Goal: Information Seeking & Learning: Learn about a topic

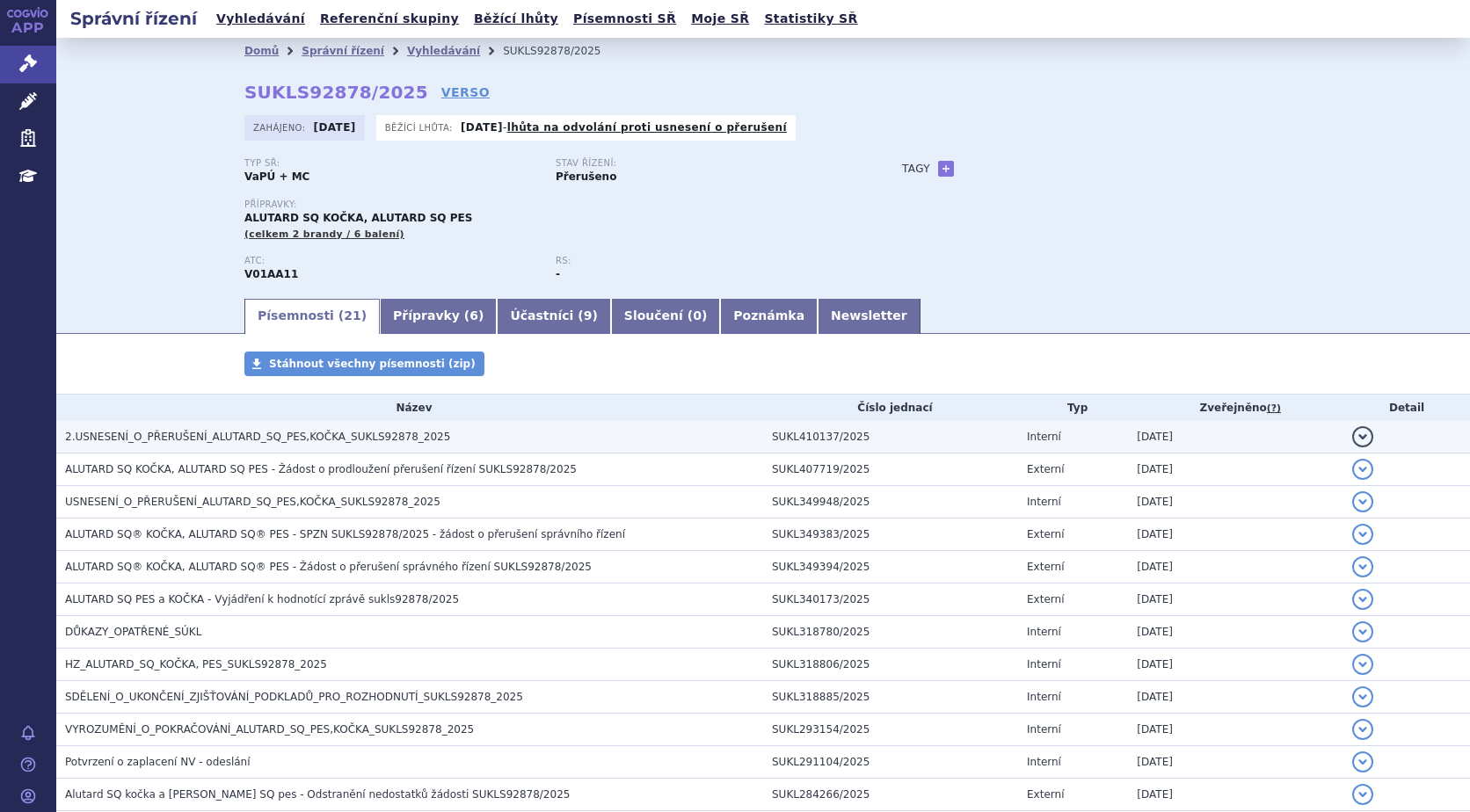
click at [1352, 438] on button "detail" at bounding box center [1363, 437] width 21 height 21
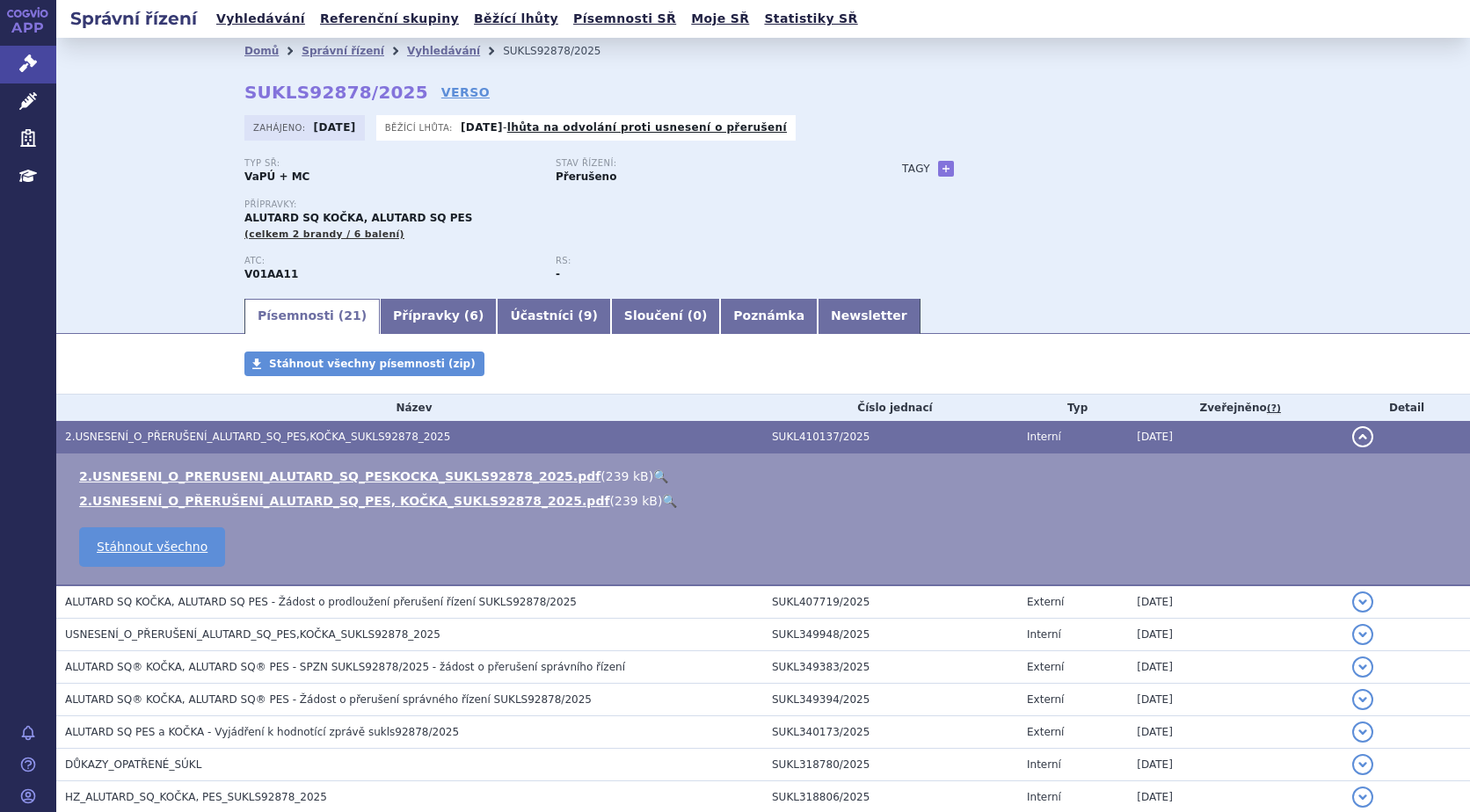
click at [662, 496] on link "🔍" at bounding box center [669, 501] width 15 height 14
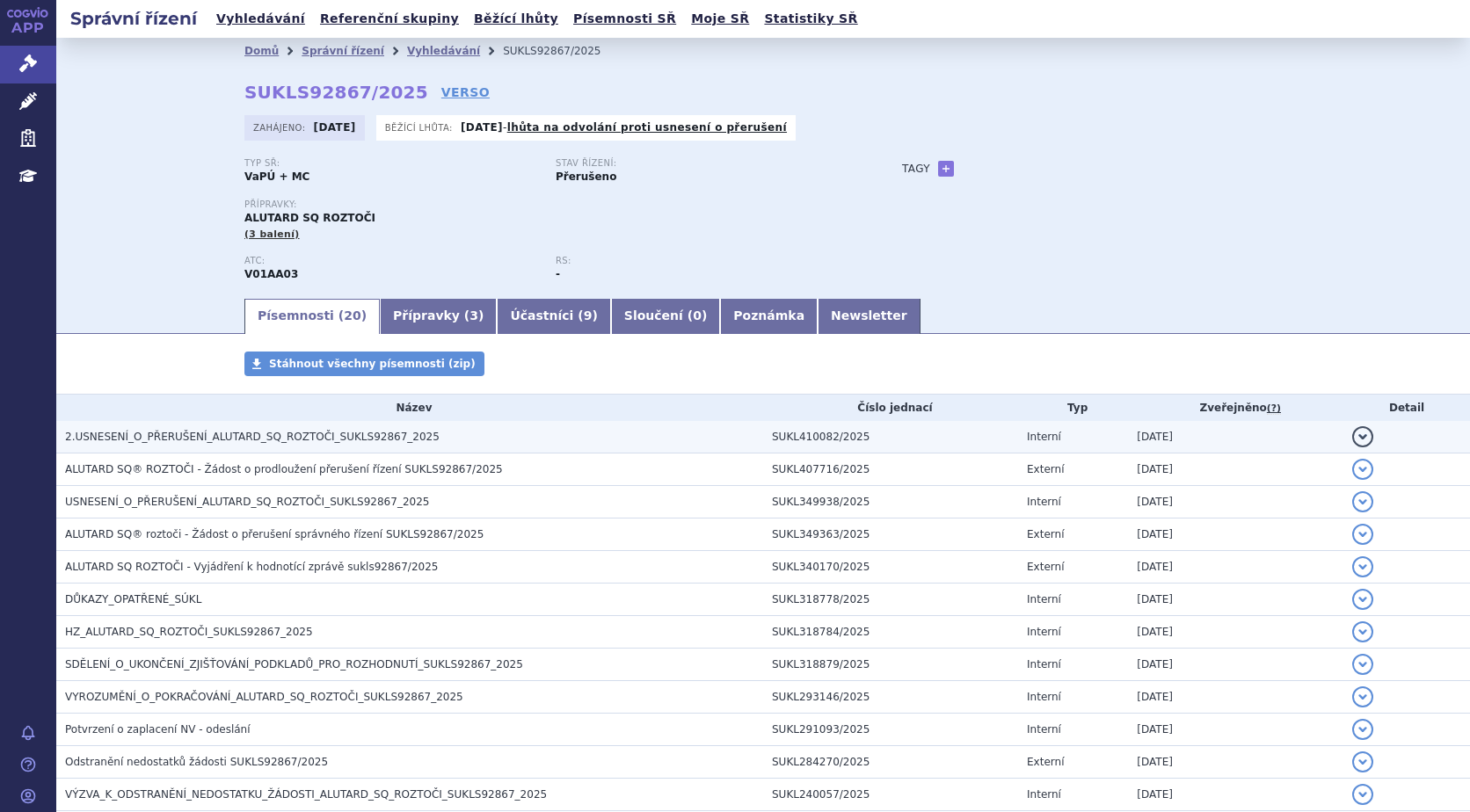
click at [1352, 434] on button "detail" at bounding box center [1363, 437] width 21 height 21
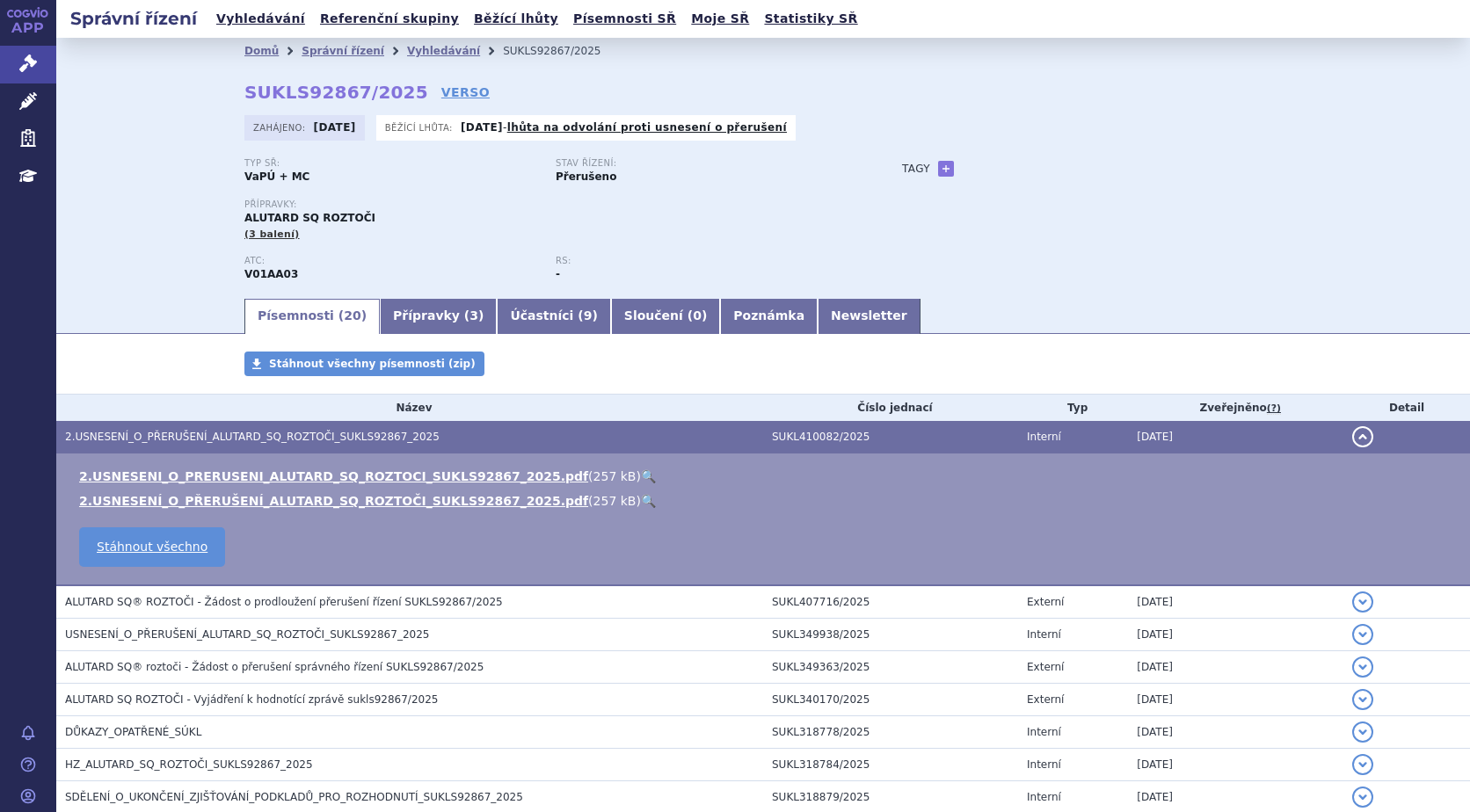
click at [641, 495] on link "🔍" at bounding box center [648, 501] width 15 height 14
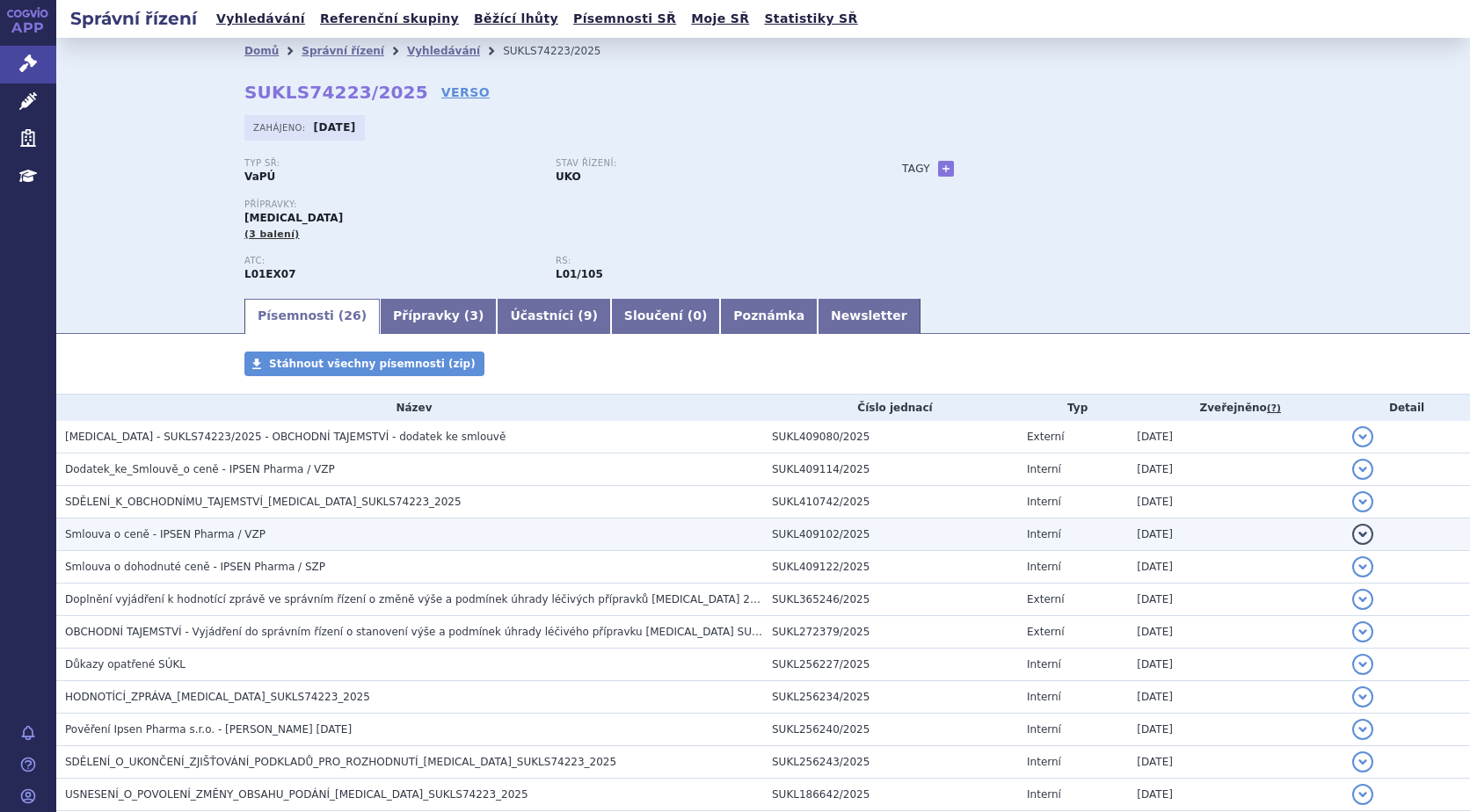
click at [1353, 528] on button "detail" at bounding box center [1363, 534] width 21 height 21
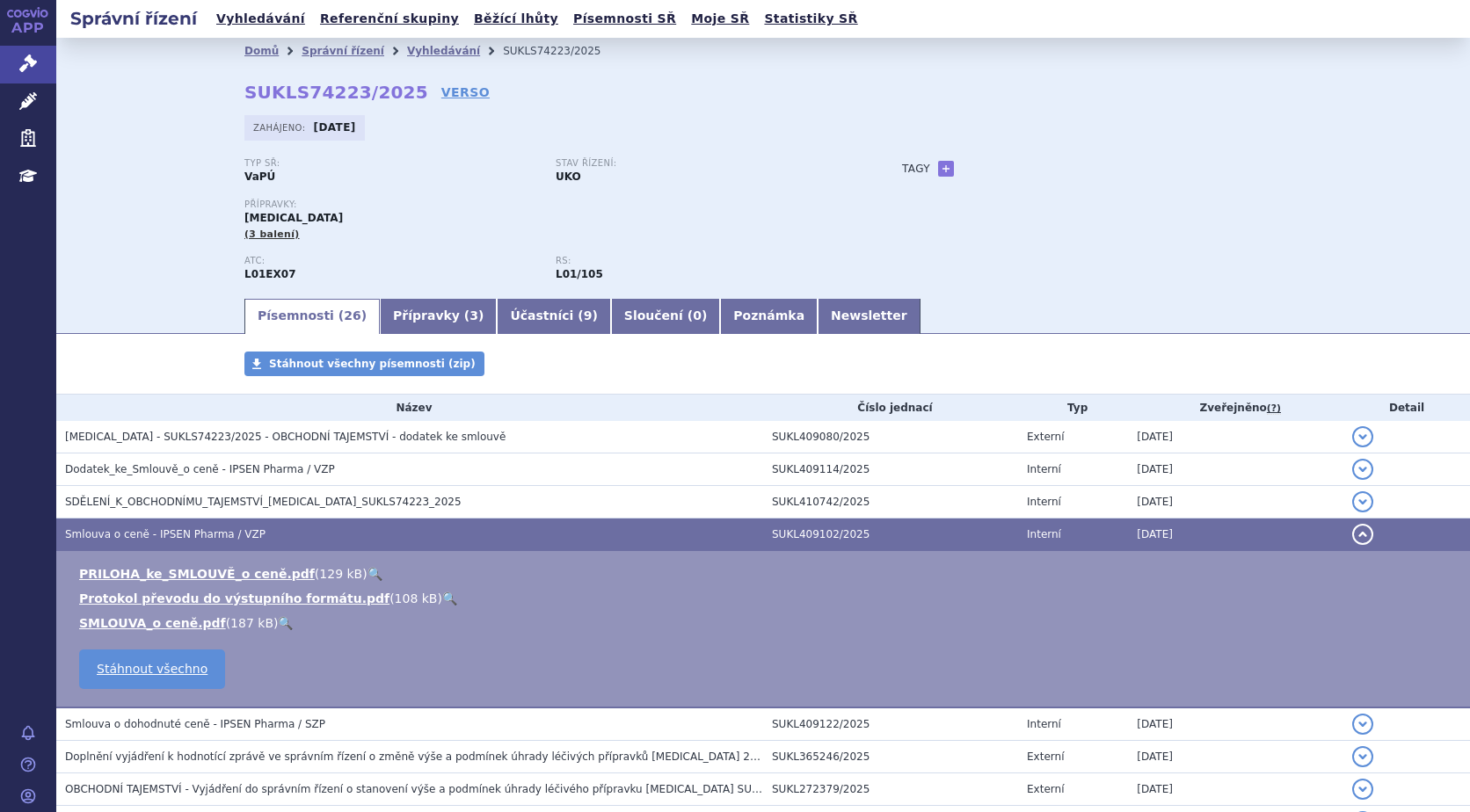
click at [368, 569] on link "🔍" at bounding box center [375, 574] width 15 height 14
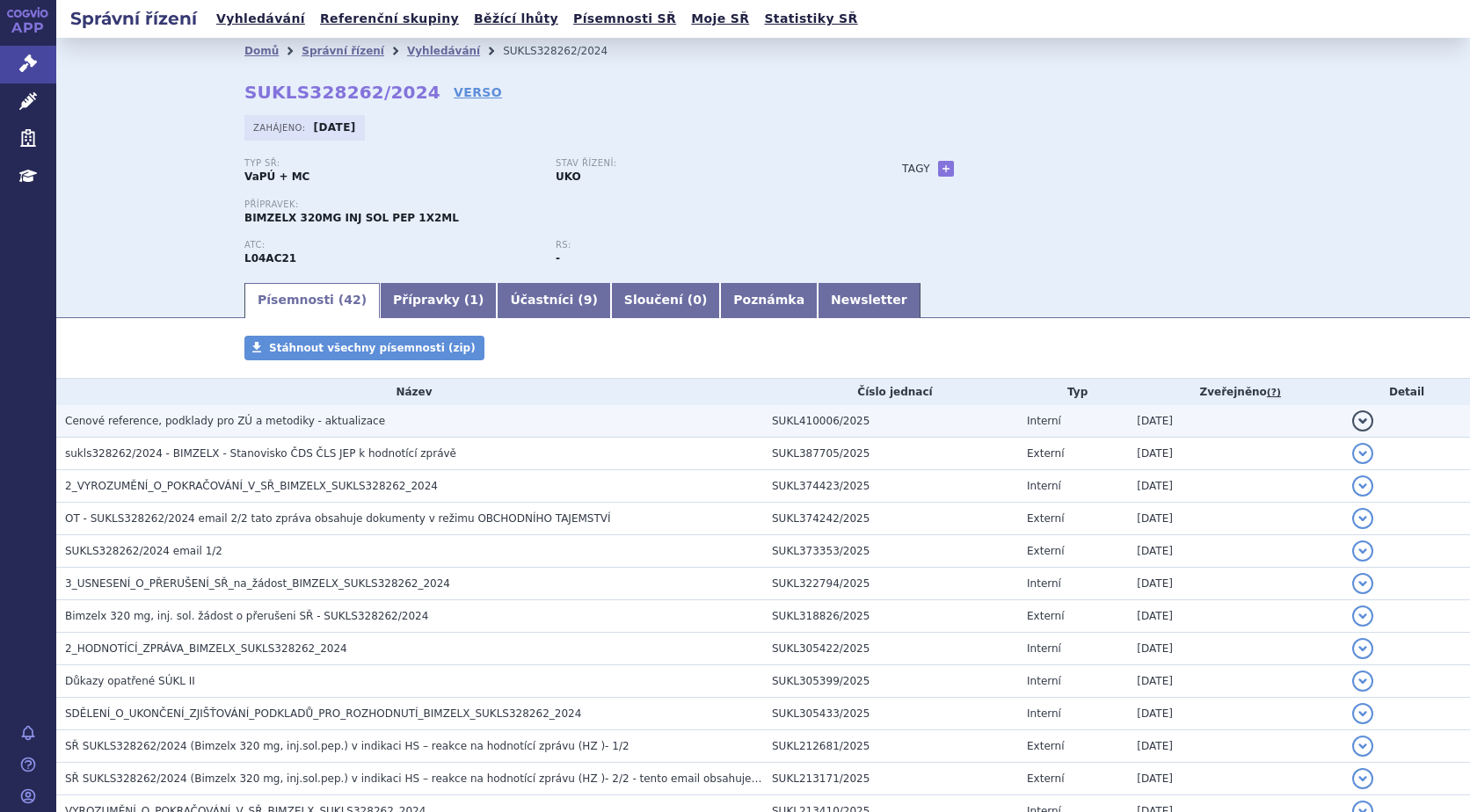
drag, startPoint x: 1351, startPoint y: 421, endPoint x: 1342, endPoint y: 423, distance: 9.2
click at [1352, 421] on button "detail" at bounding box center [1363, 421] width 21 height 21
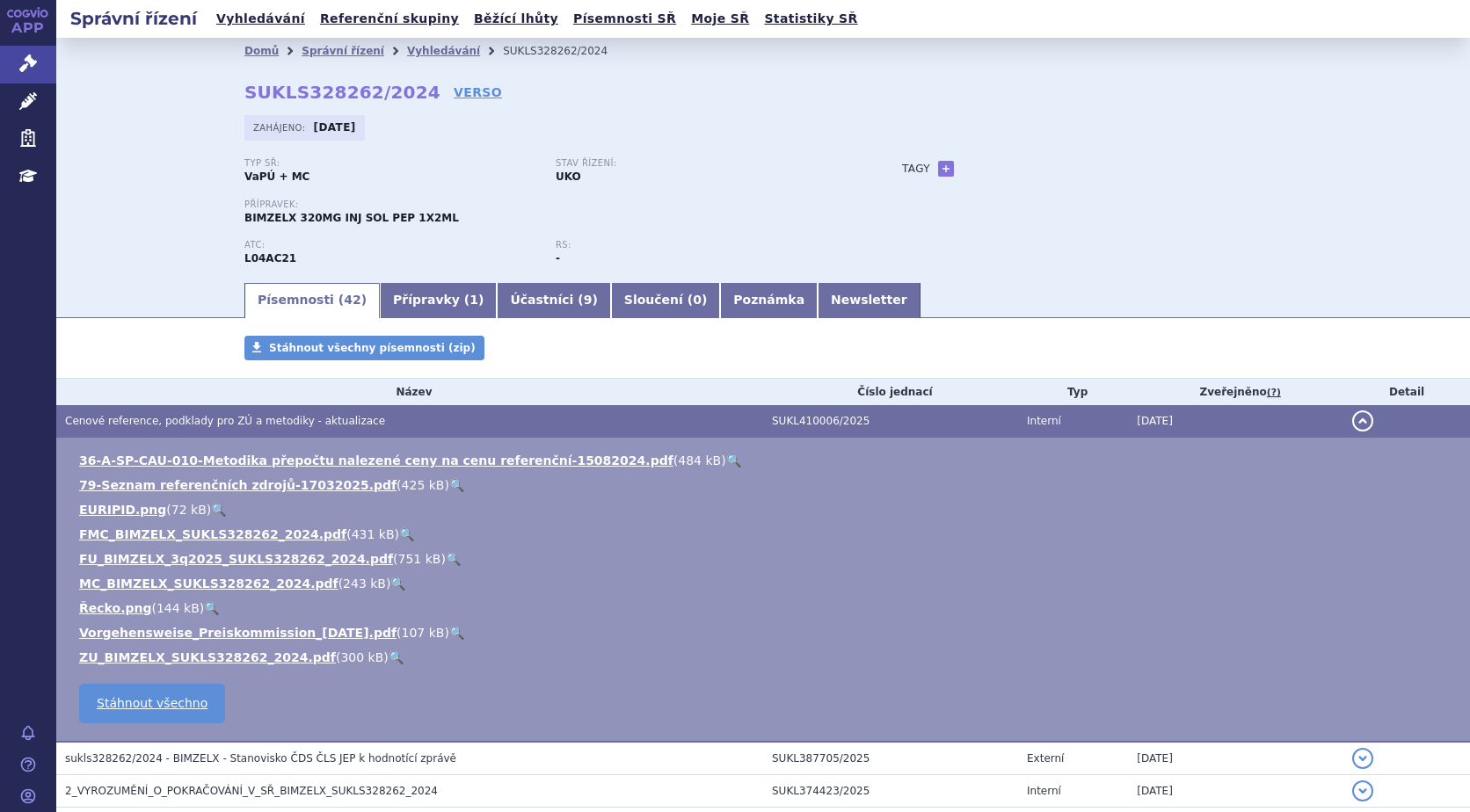
click at [389, 651] on link "🔍" at bounding box center [396, 657] width 15 height 14
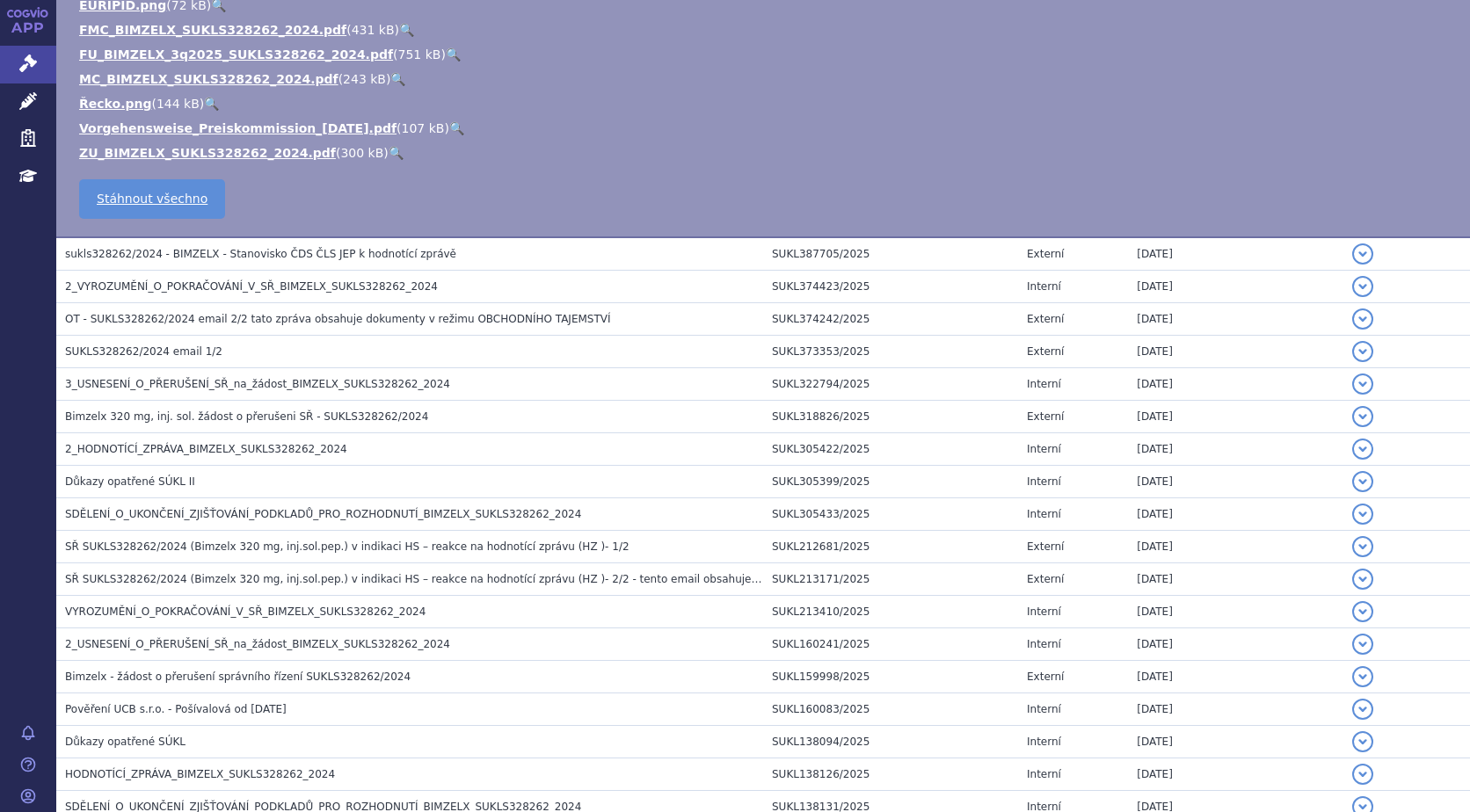
scroll to position [528, 0]
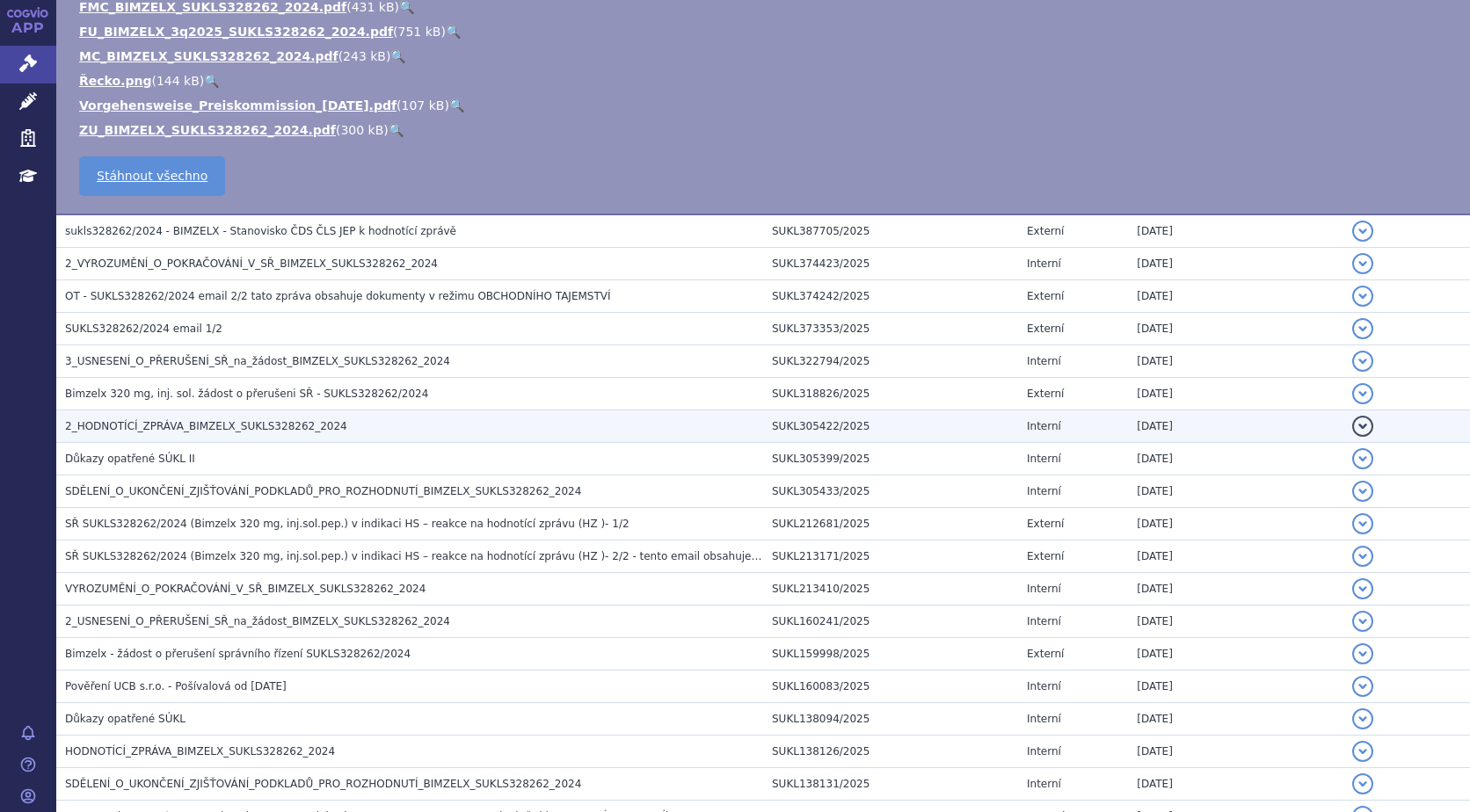
drag, startPoint x: 1348, startPoint y: 424, endPoint x: 1333, endPoint y: 424, distance: 15.0
click at [1352, 424] on button "detail" at bounding box center [1363, 426] width 21 height 21
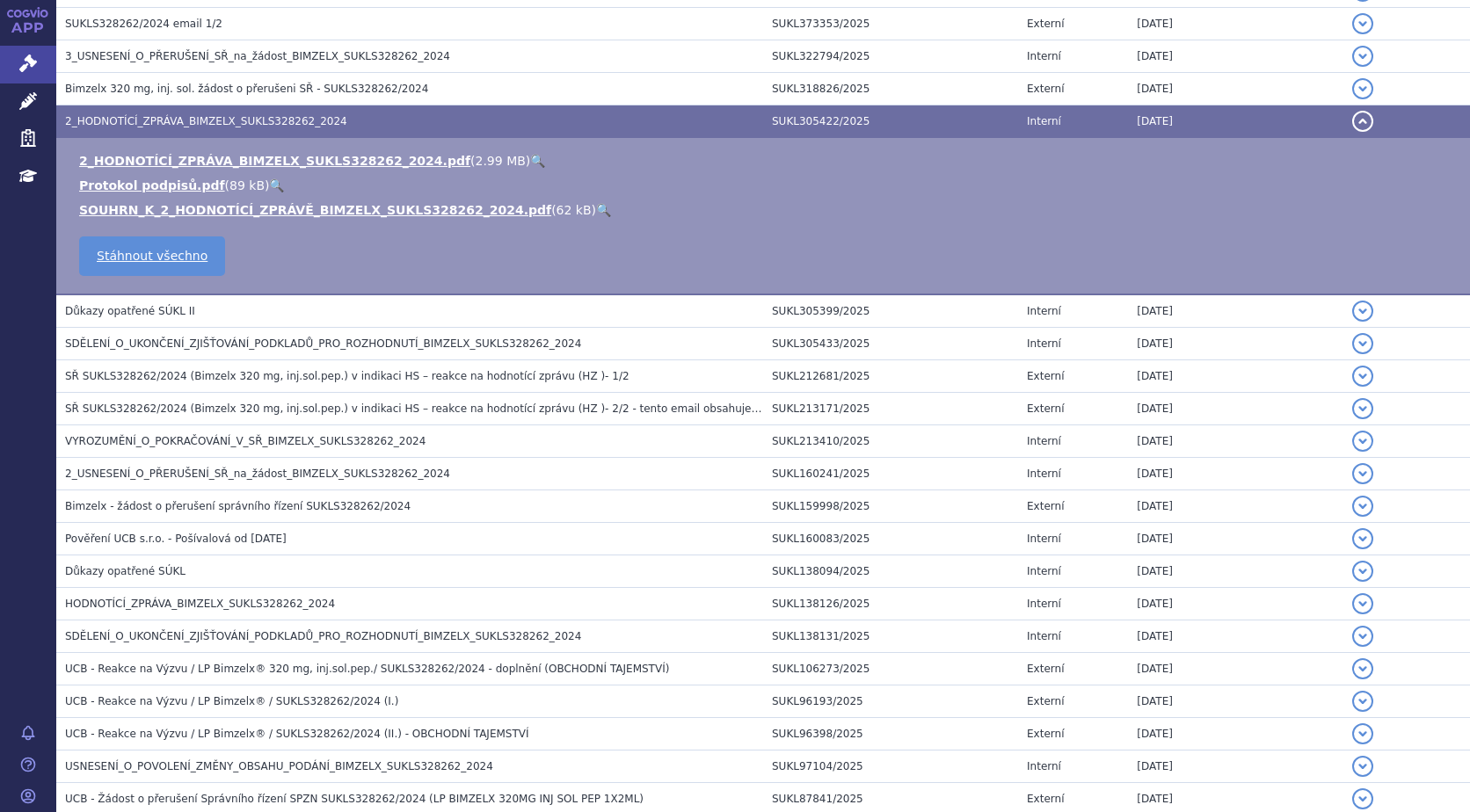
scroll to position [223, 0]
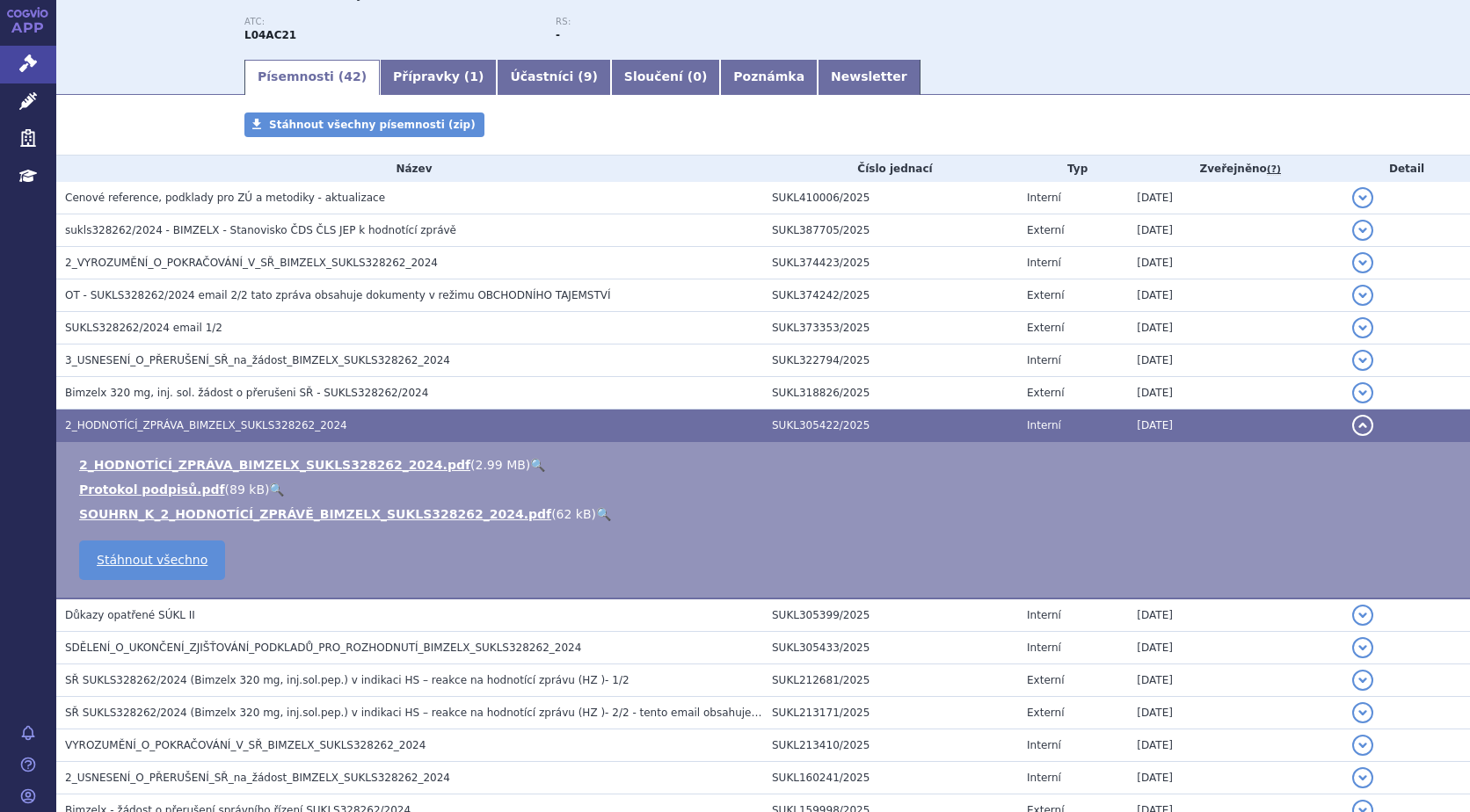
click at [531, 459] on link "🔍" at bounding box center [538, 464] width 15 height 14
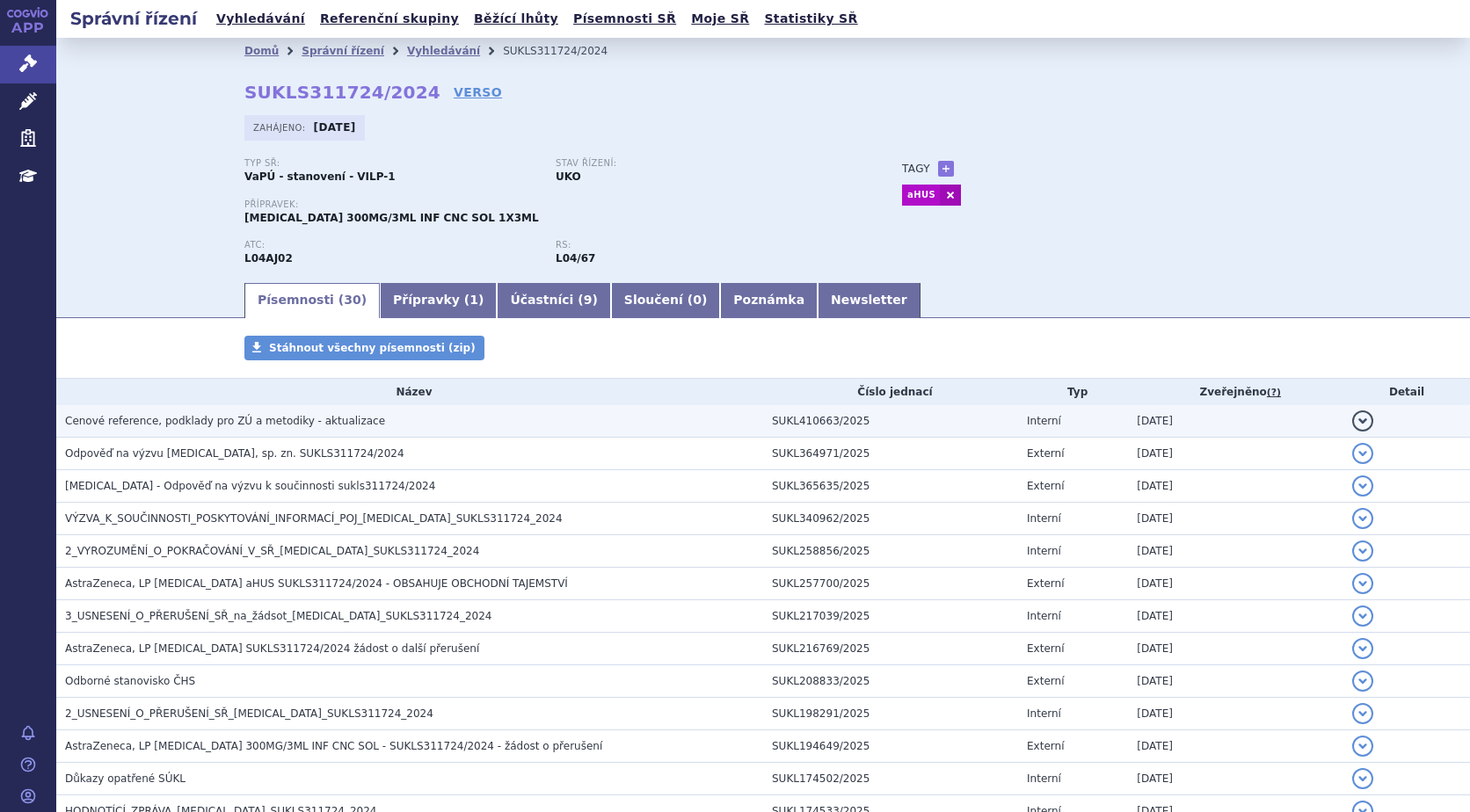
click at [1355, 414] on button "detail" at bounding box center [1363, 421] width 21 height 21
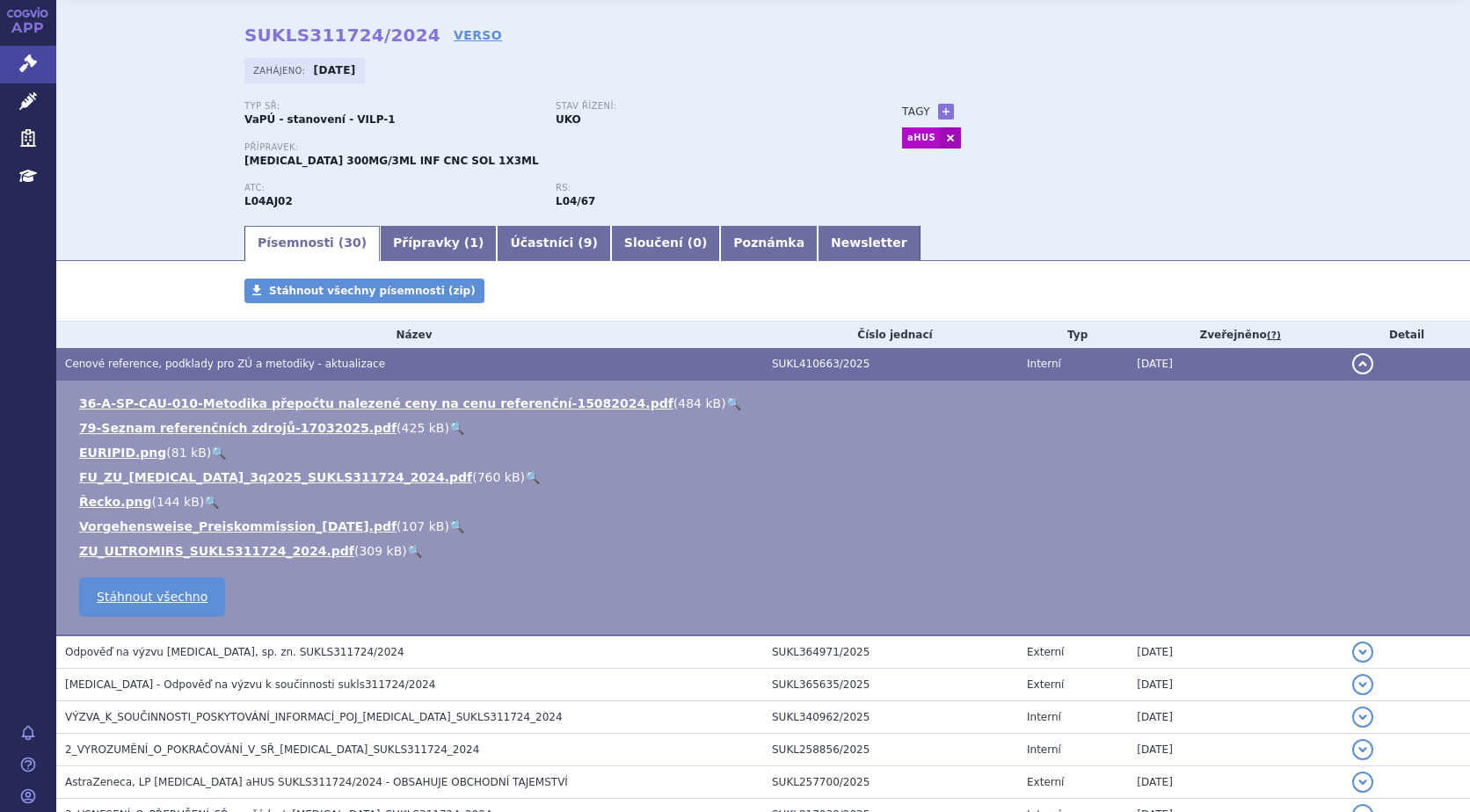
scroll to position [88, 0]
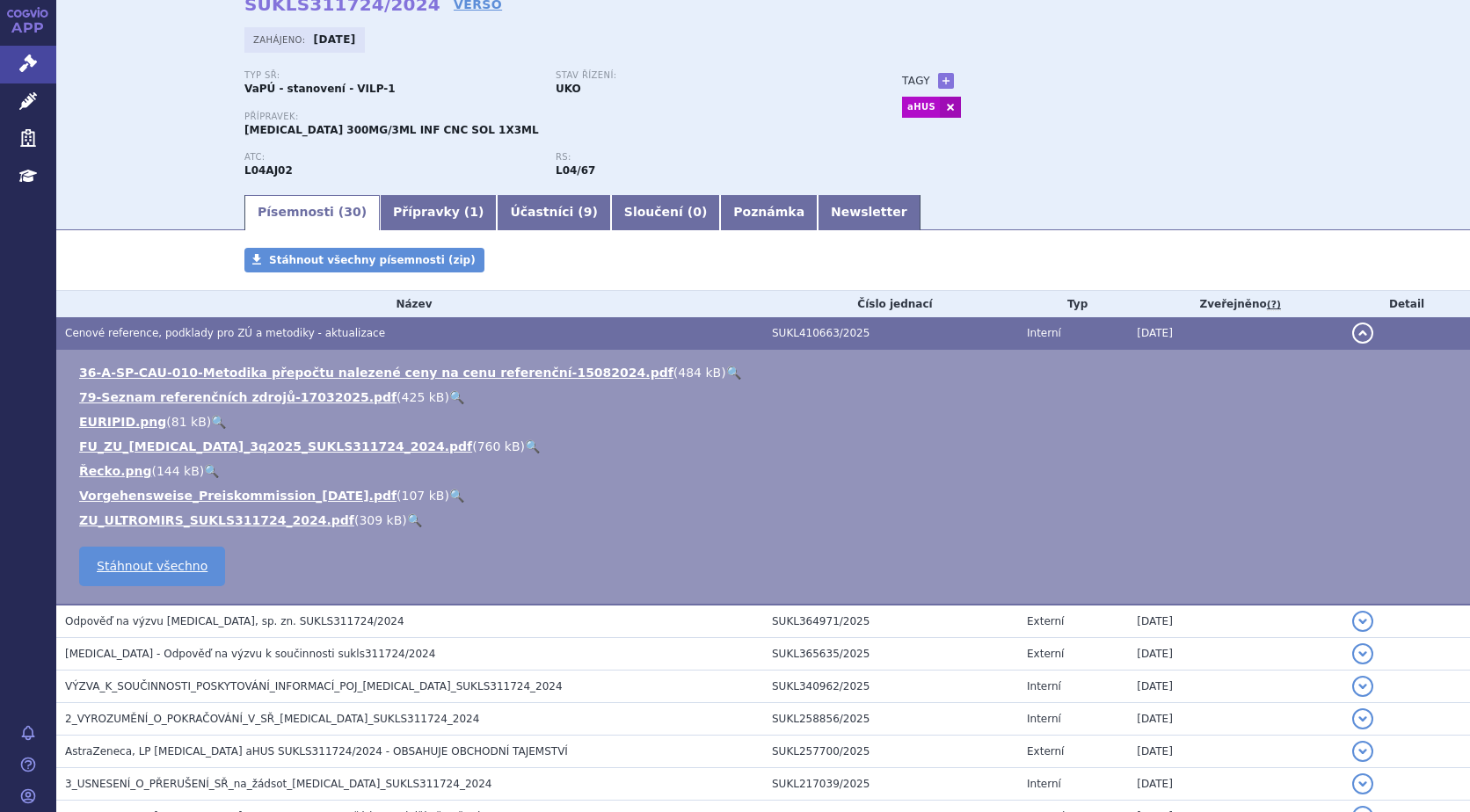
click at [407, 516] on link "🔍" at bounding box center [415, 520] width 15 height 14
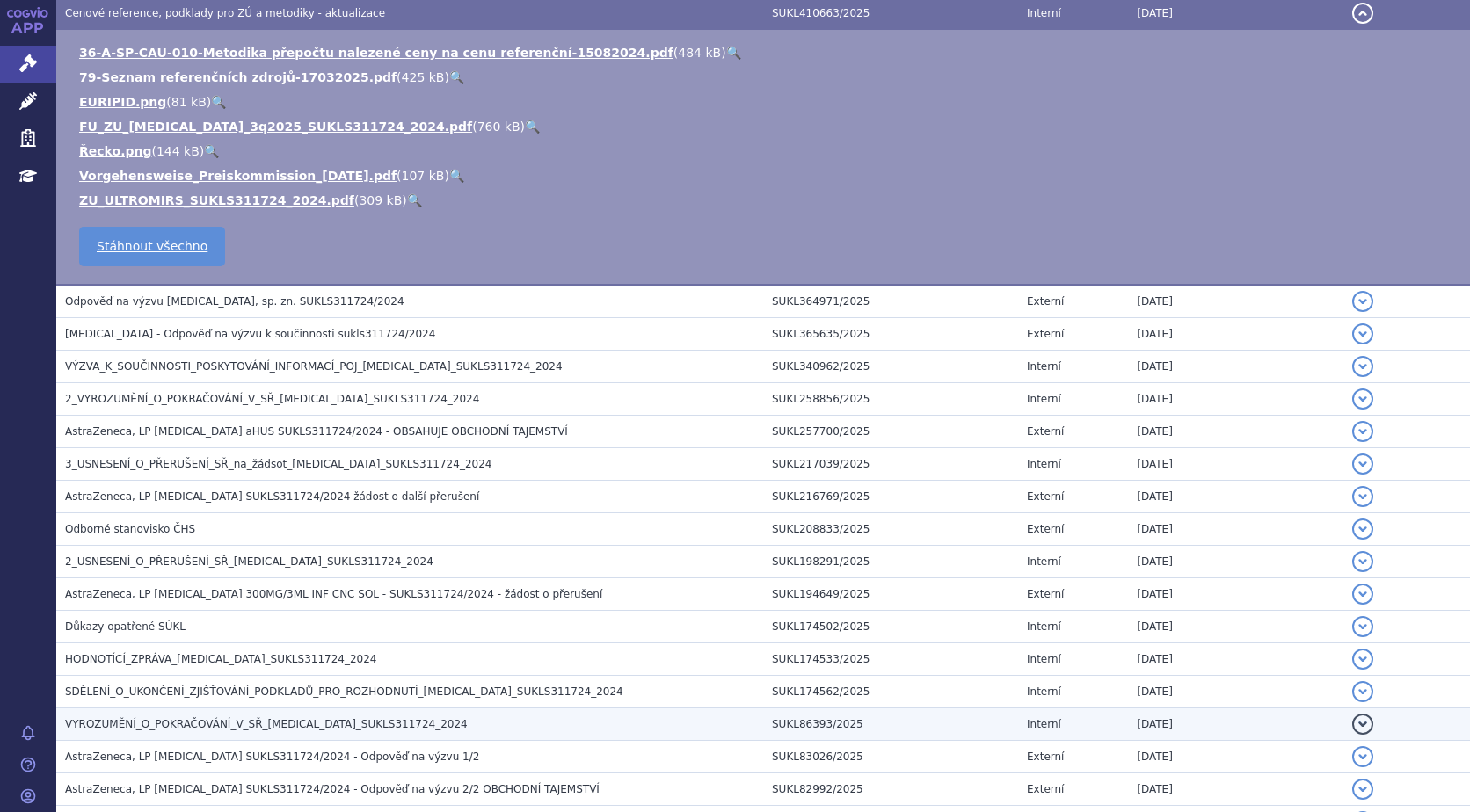
scroll to position [440, 0]
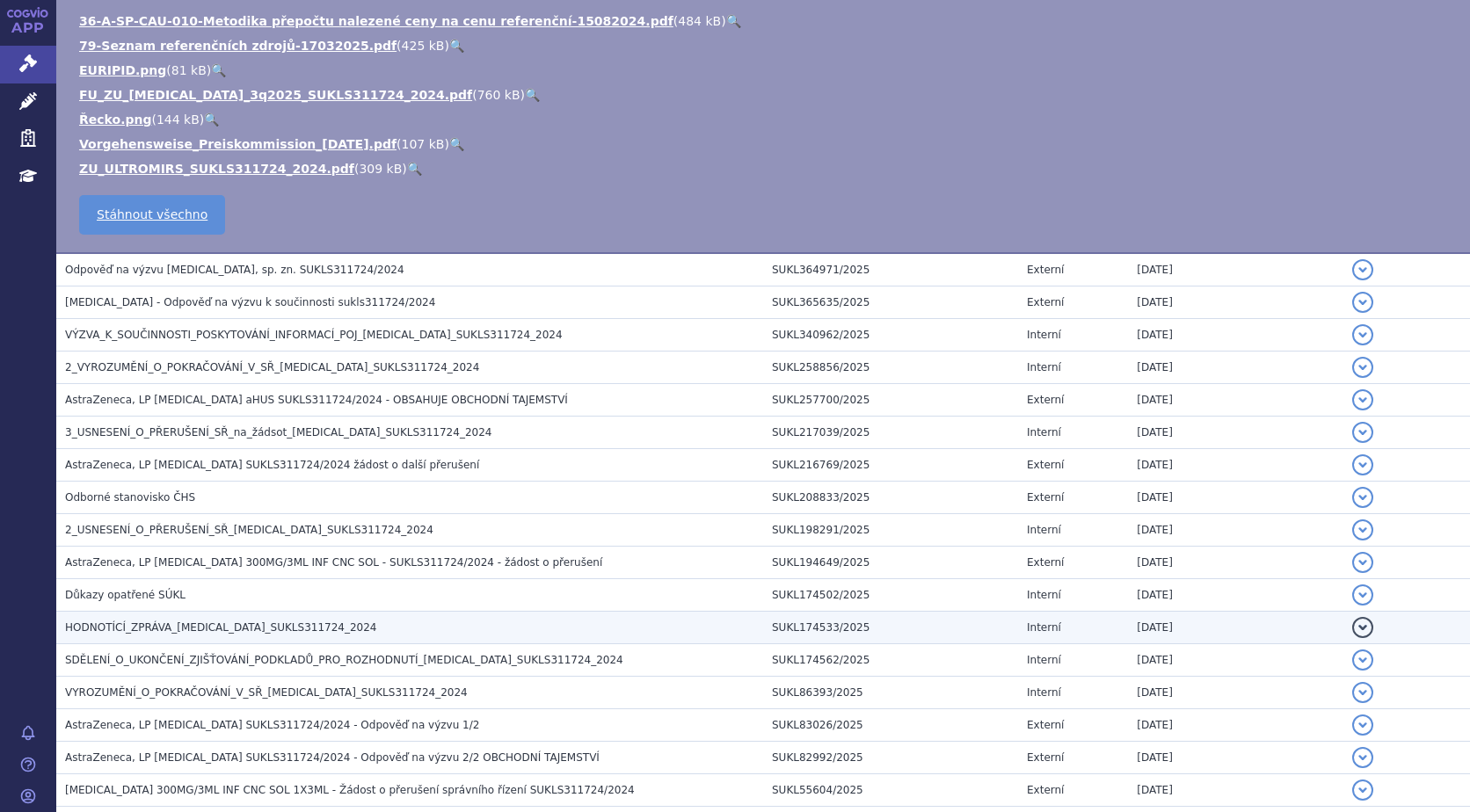
click at [1352, 622] on button "detail" at bounding box center [1363, 627] width 21 height 21
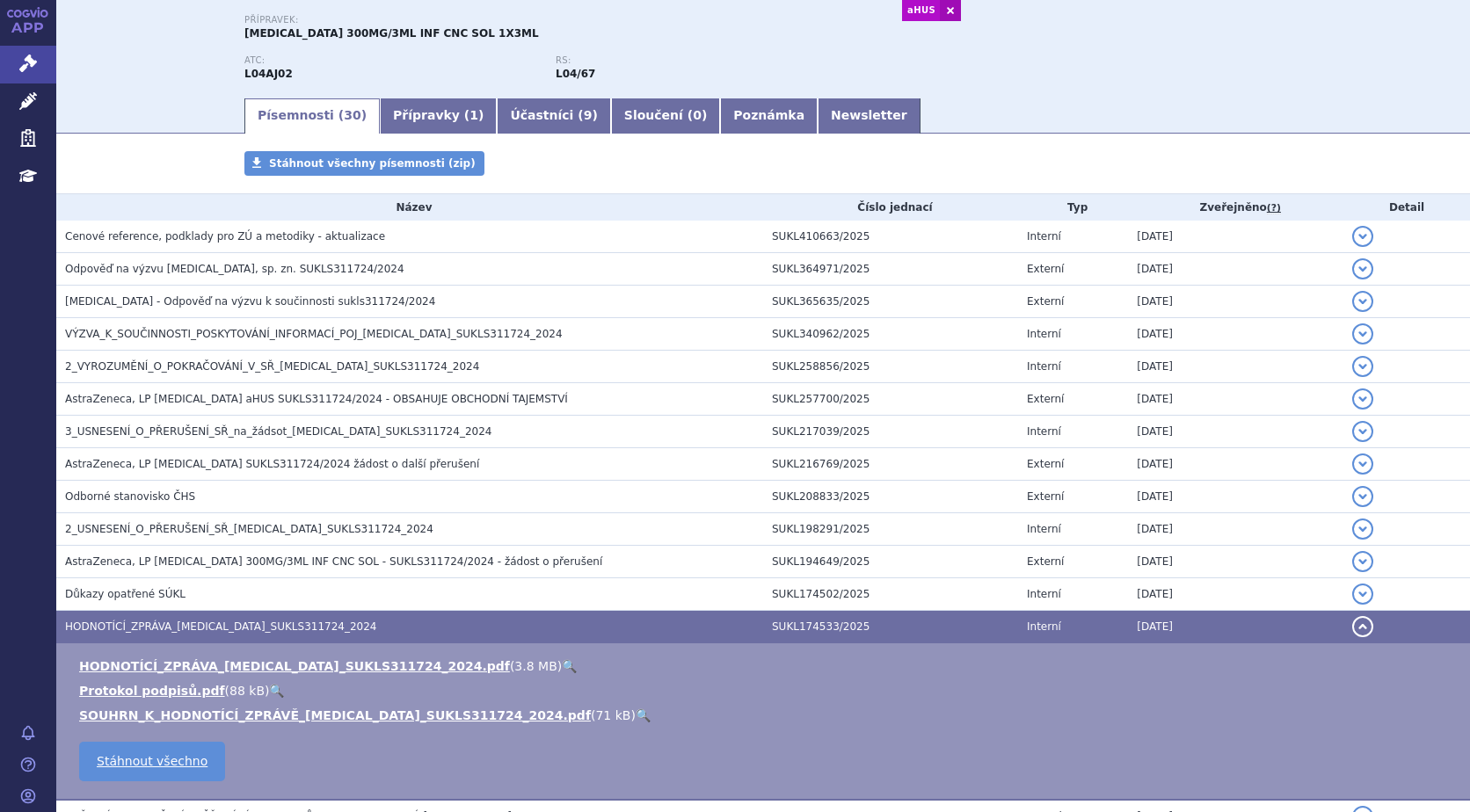
click at [562, 667] on link "🔍" at bounding box center [570, 665] width 15 height 14
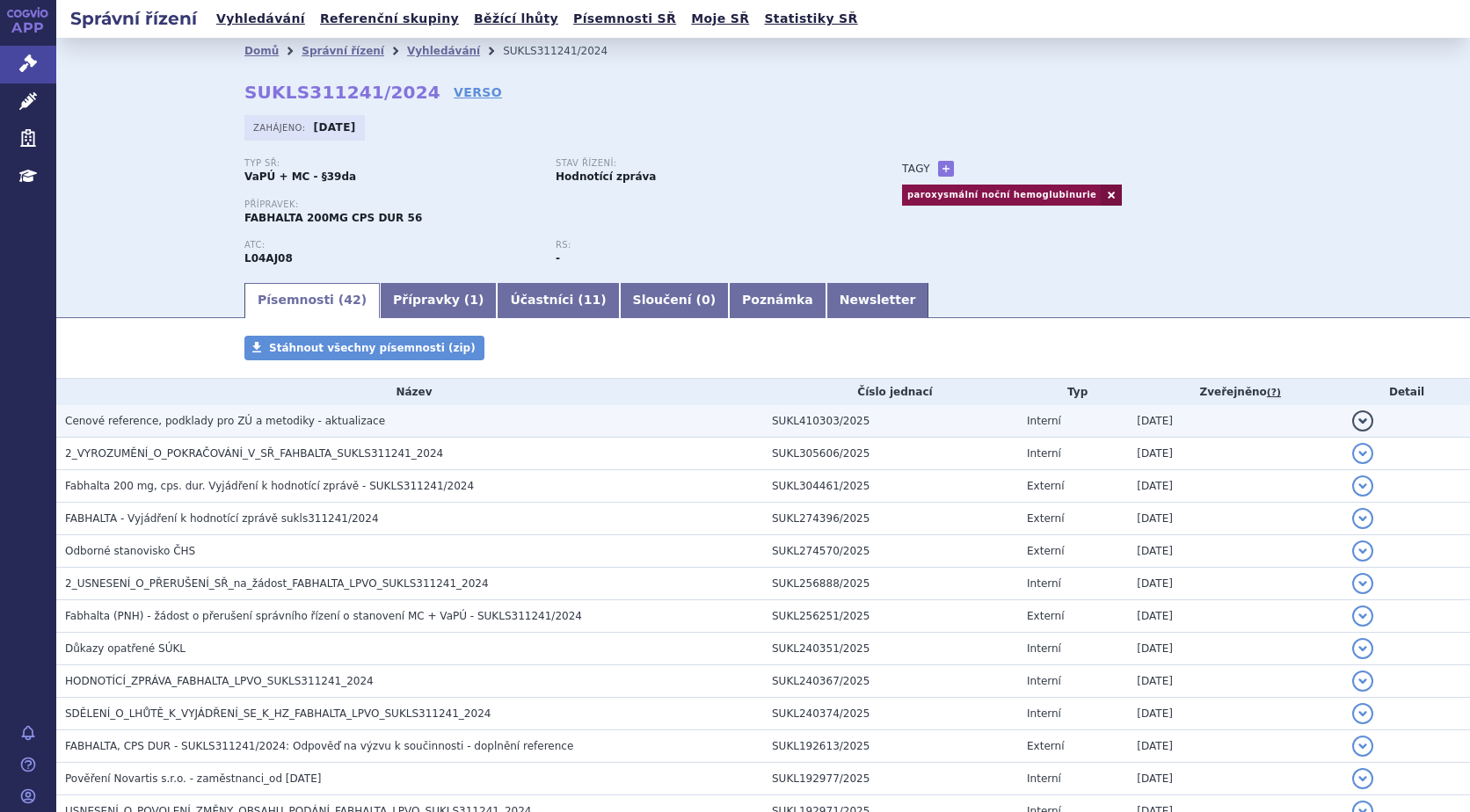
drag, startPoint x: 1346, startPoint y: 416, endPoint x: 1332, endPoint y: 417, distance: 14.0
click at [1352, 416] on button "detail" at bounding box center [1363, 421] width 21 height 21
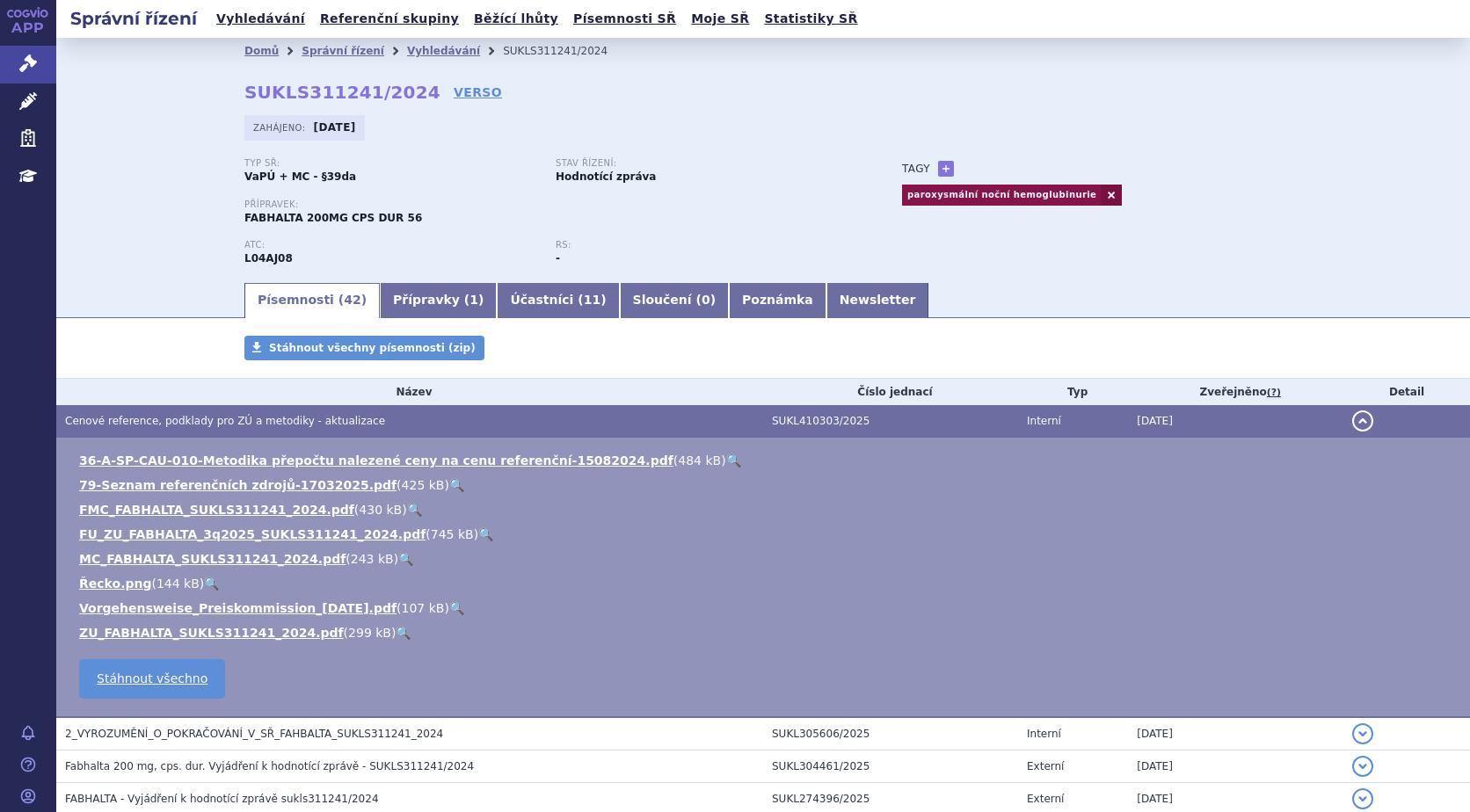
click at [478, 533] on link "🔍" at bounding box center [486, 534] width 15 height 14
click at [396, 630] on link "🔍" at bounding box center [403, 633] width 15 height 14
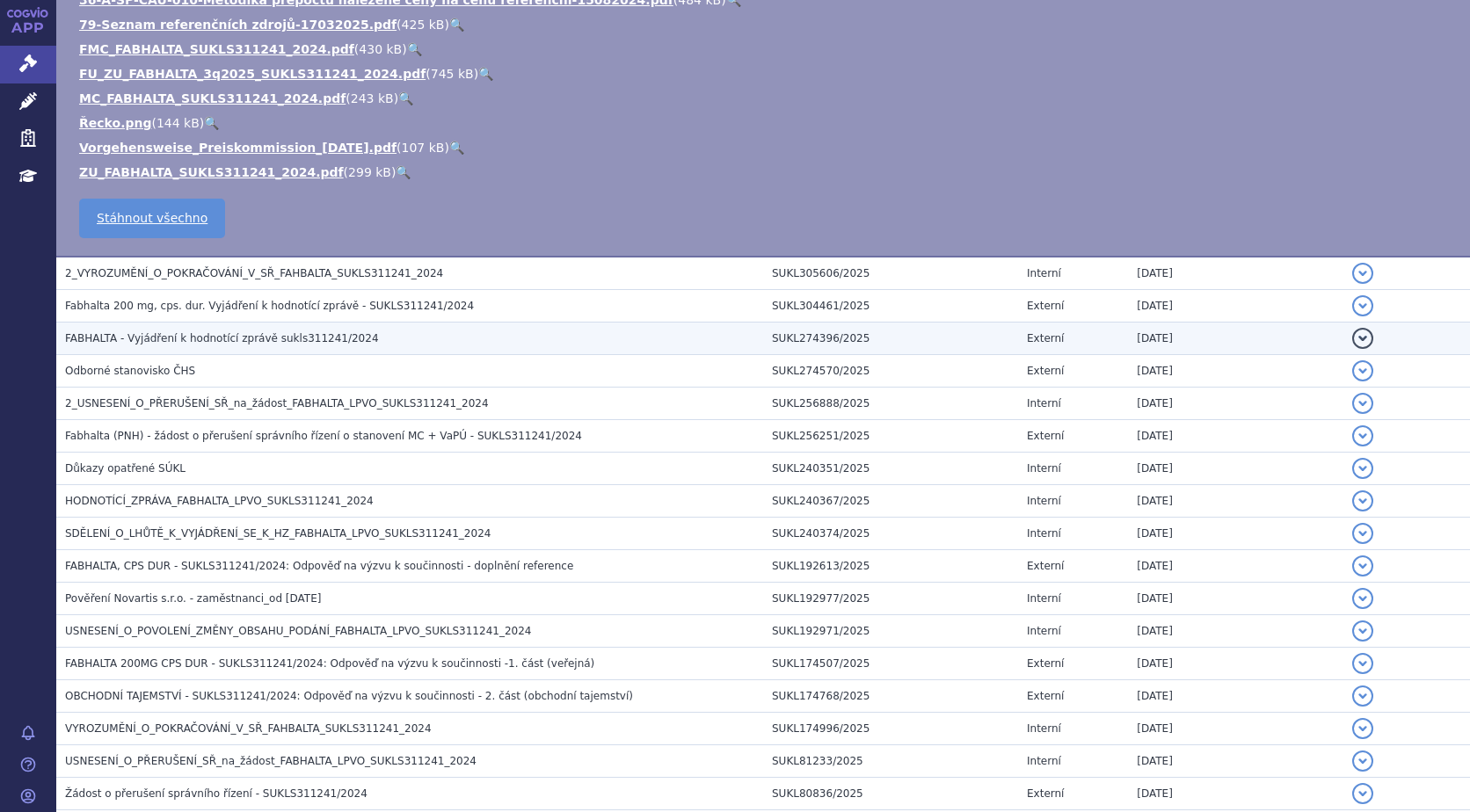
scroll to position [528, 0]
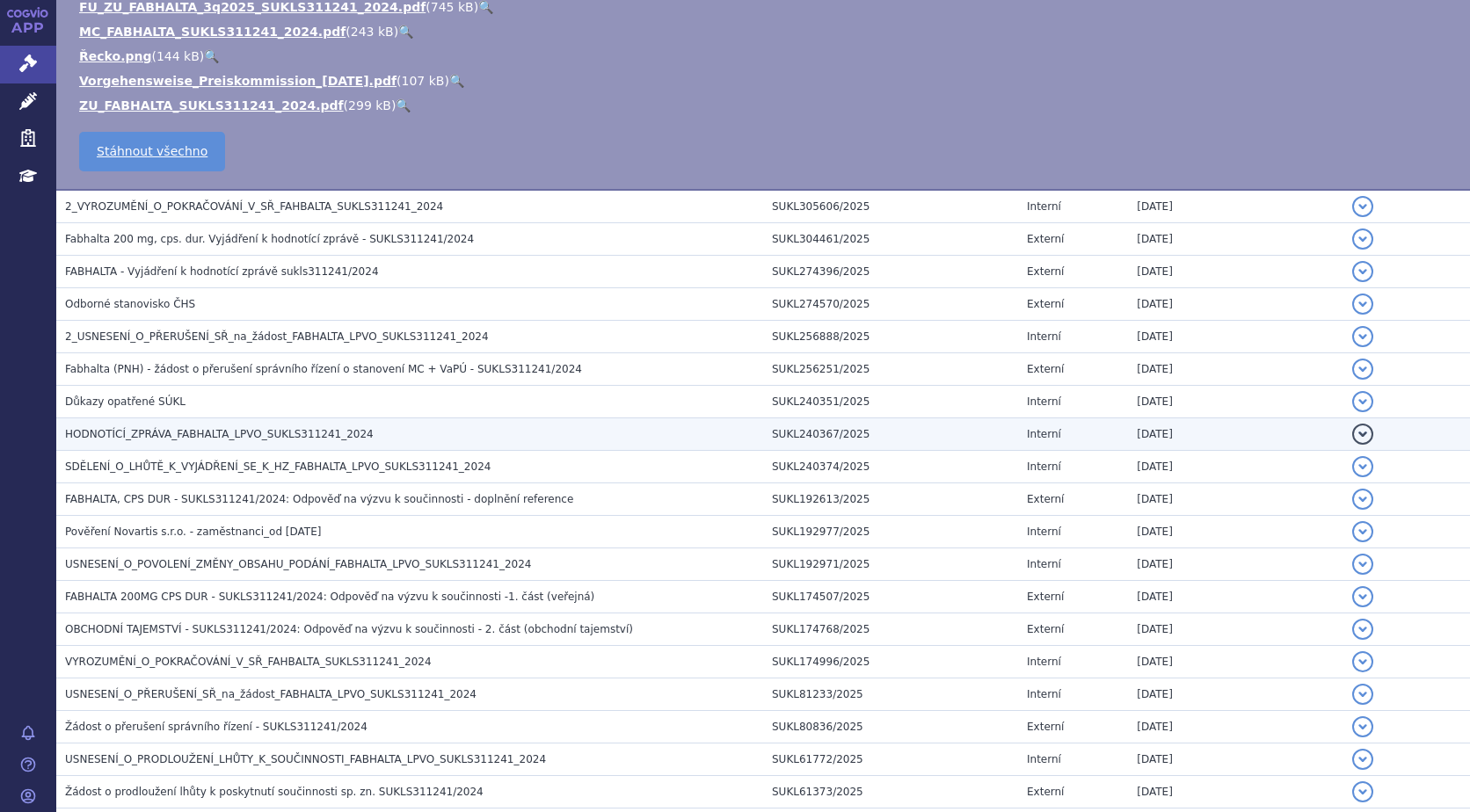
click at [1352, 432] on button "detail" at bounding box center [1363, 434] width 21 height 21
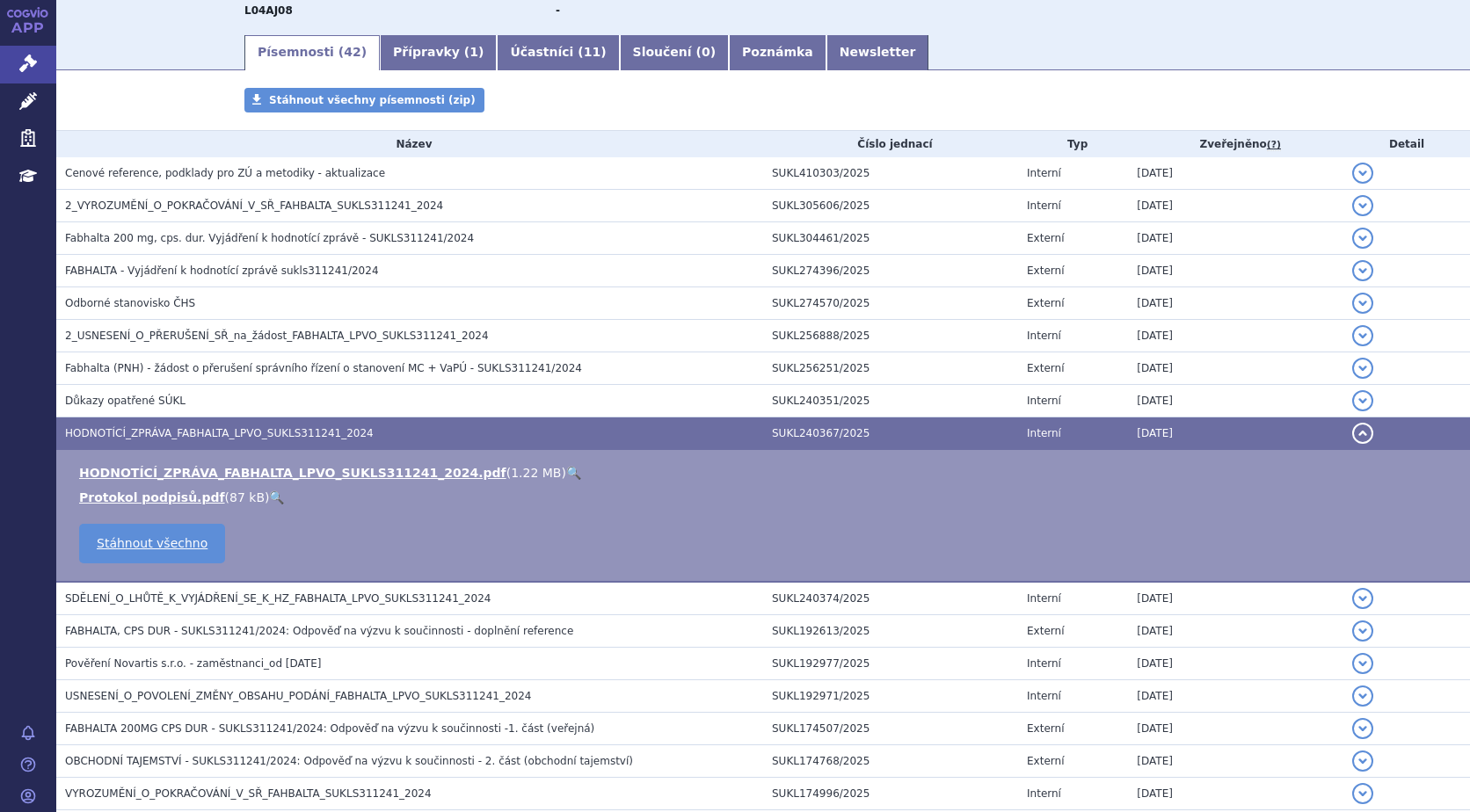
click at [566, 473] on link "🔍" at bounding box center [574, 472] width 15 height 14
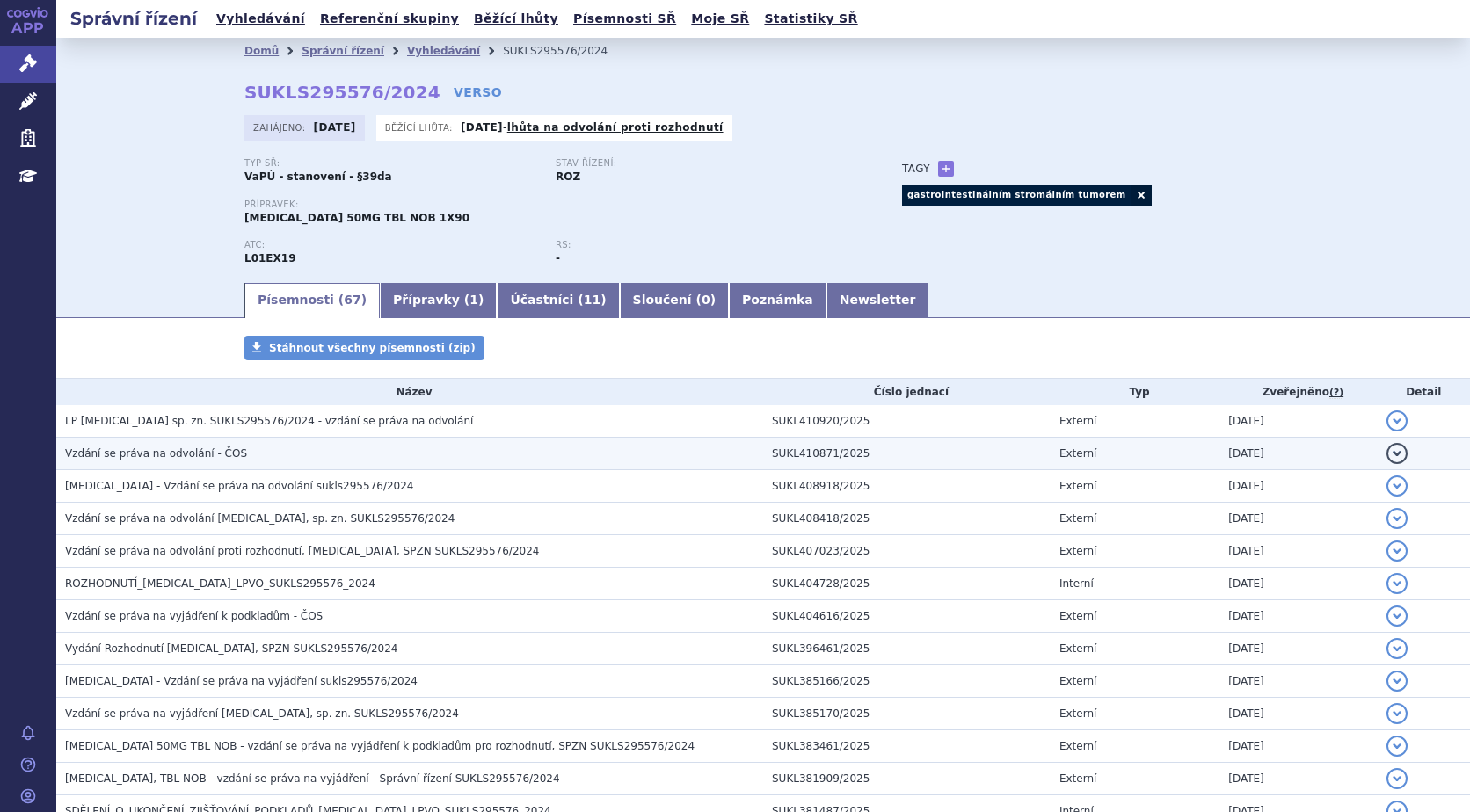
click at [1387, 451] on button "detail" at bounding box center [1397, 454] width 21 height 21
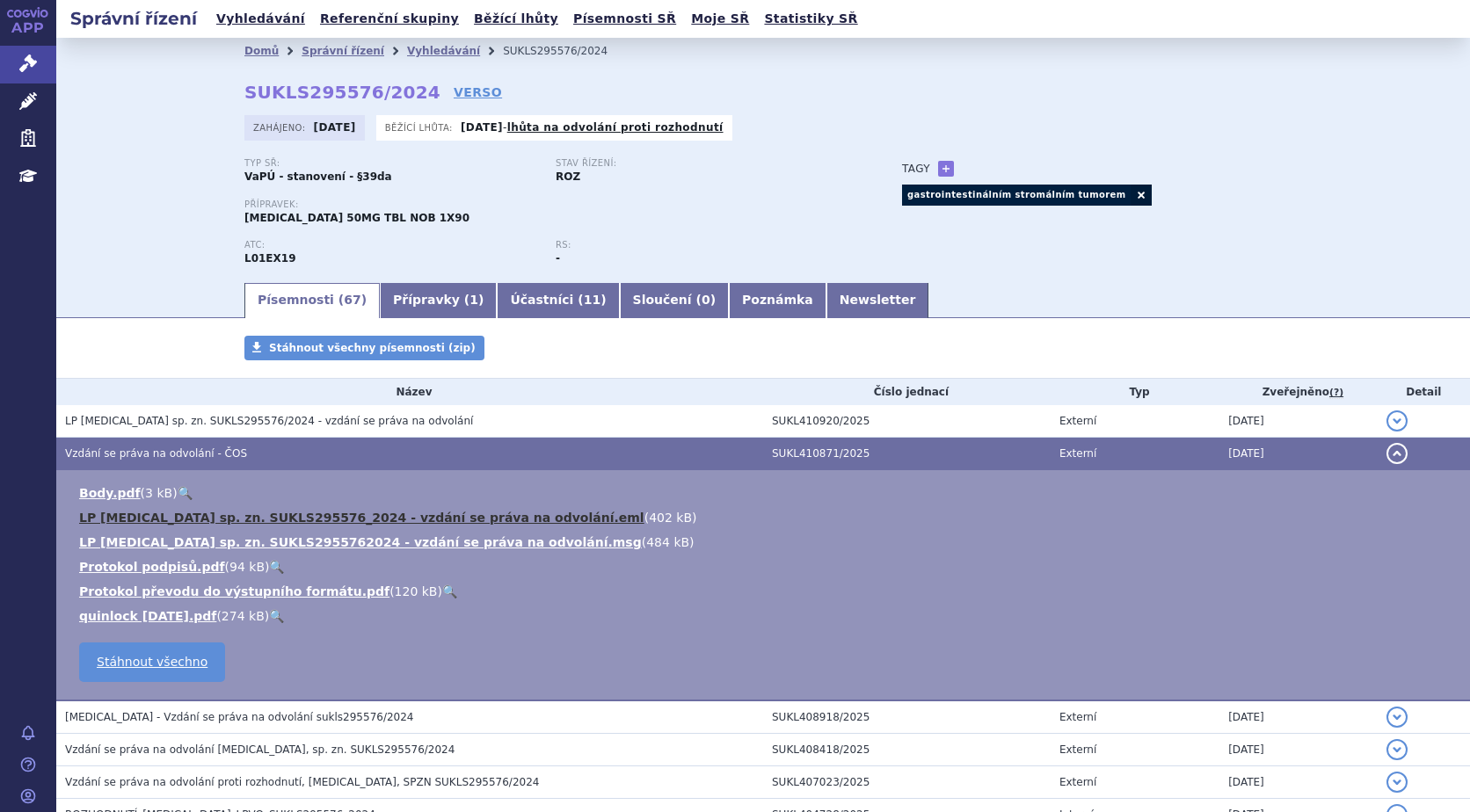
click at [391, 513] on link "LP [MEDICAL_DATA] sp. zn. SUKLS295576_2024 - vzdání se práva na odvolání.eml" at bounding box center [362, 517] width 565 height 14
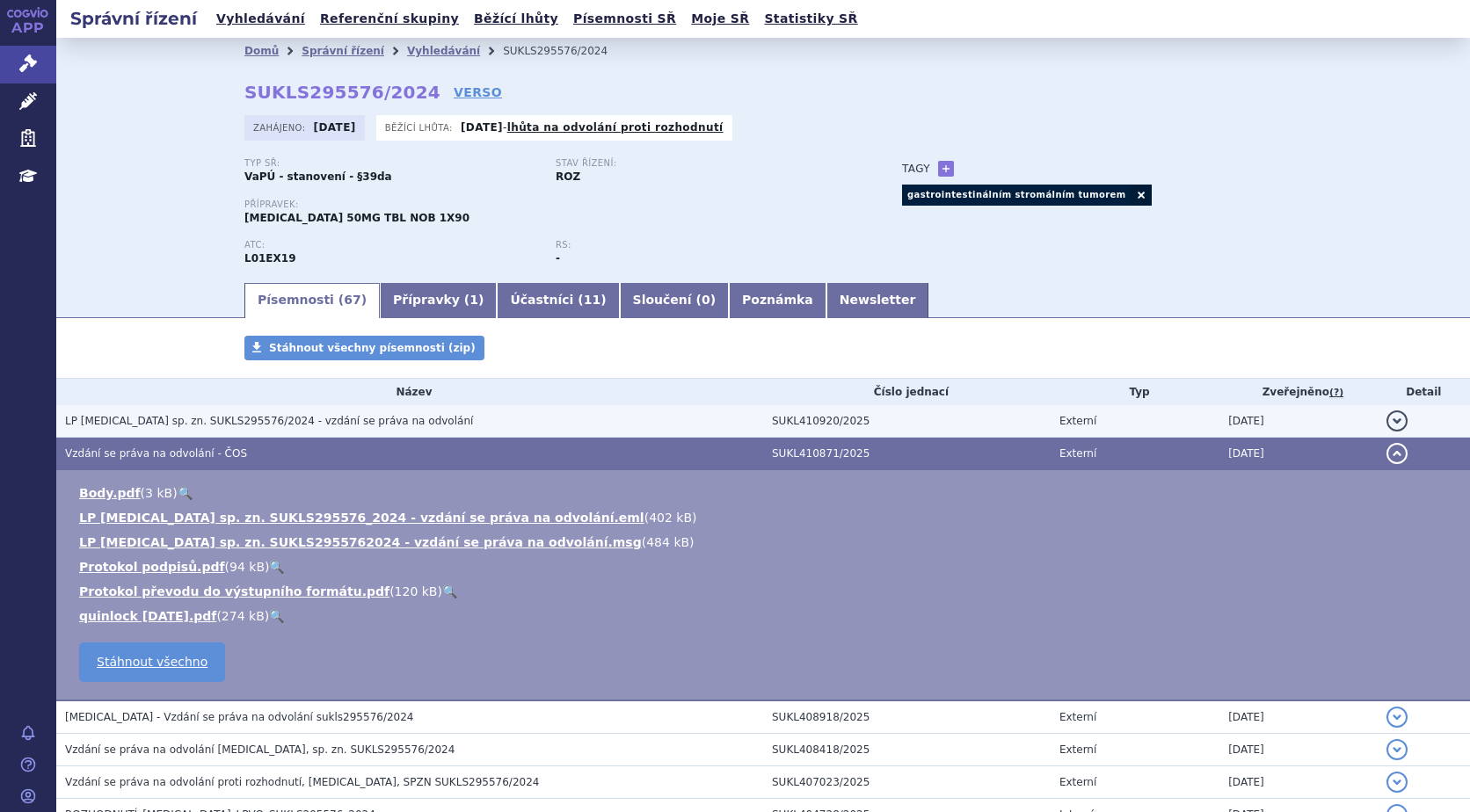
click at [1388, 418] on button "detail" at bounding box center [1397, 421] width 21 height 21
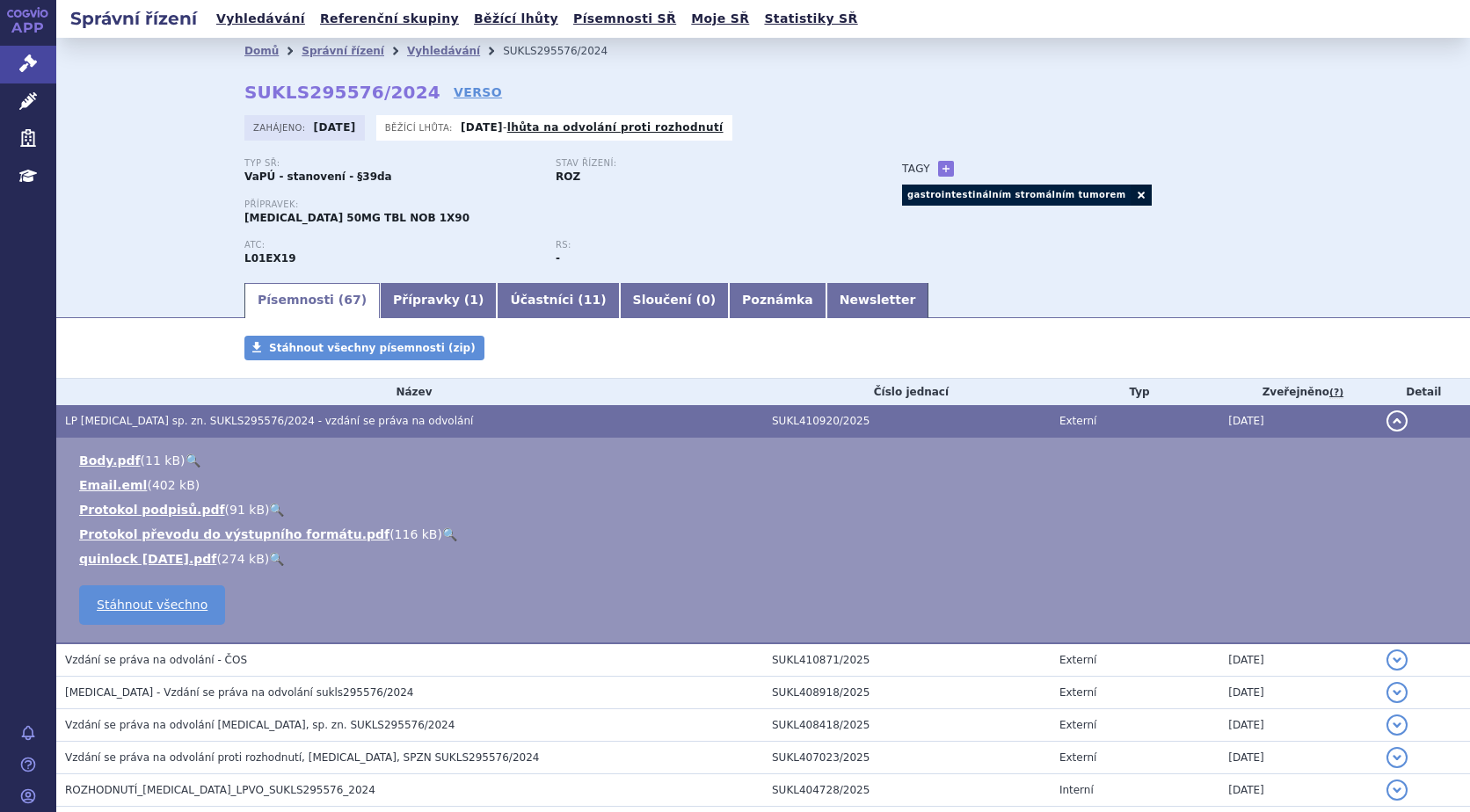
click at [272, 554] on link "🔍" at bounding box center [277, 558] width 15 height 14
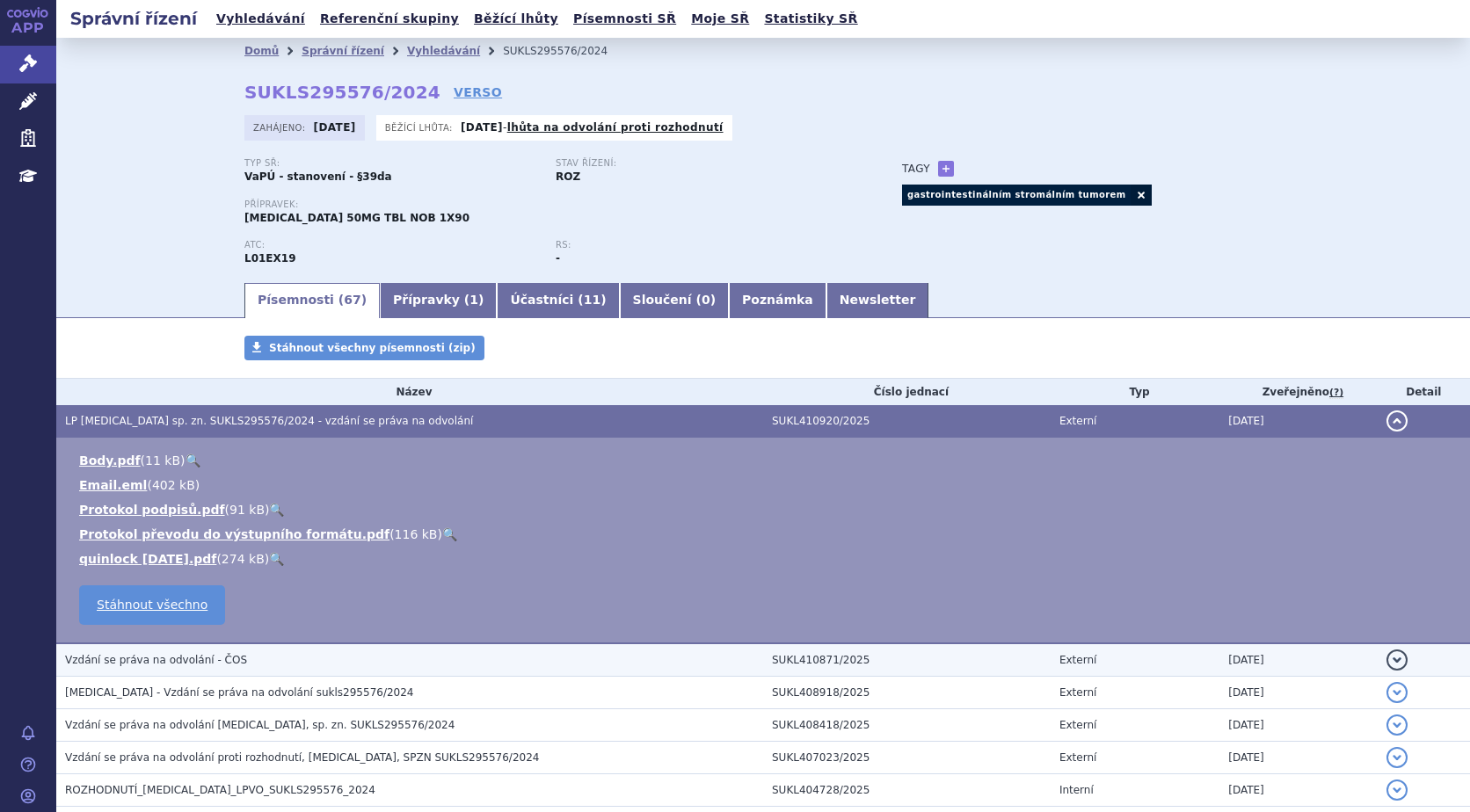
click at [1387, 657] on button "detail" at bounding box center [1397, 660] width 21 height 21
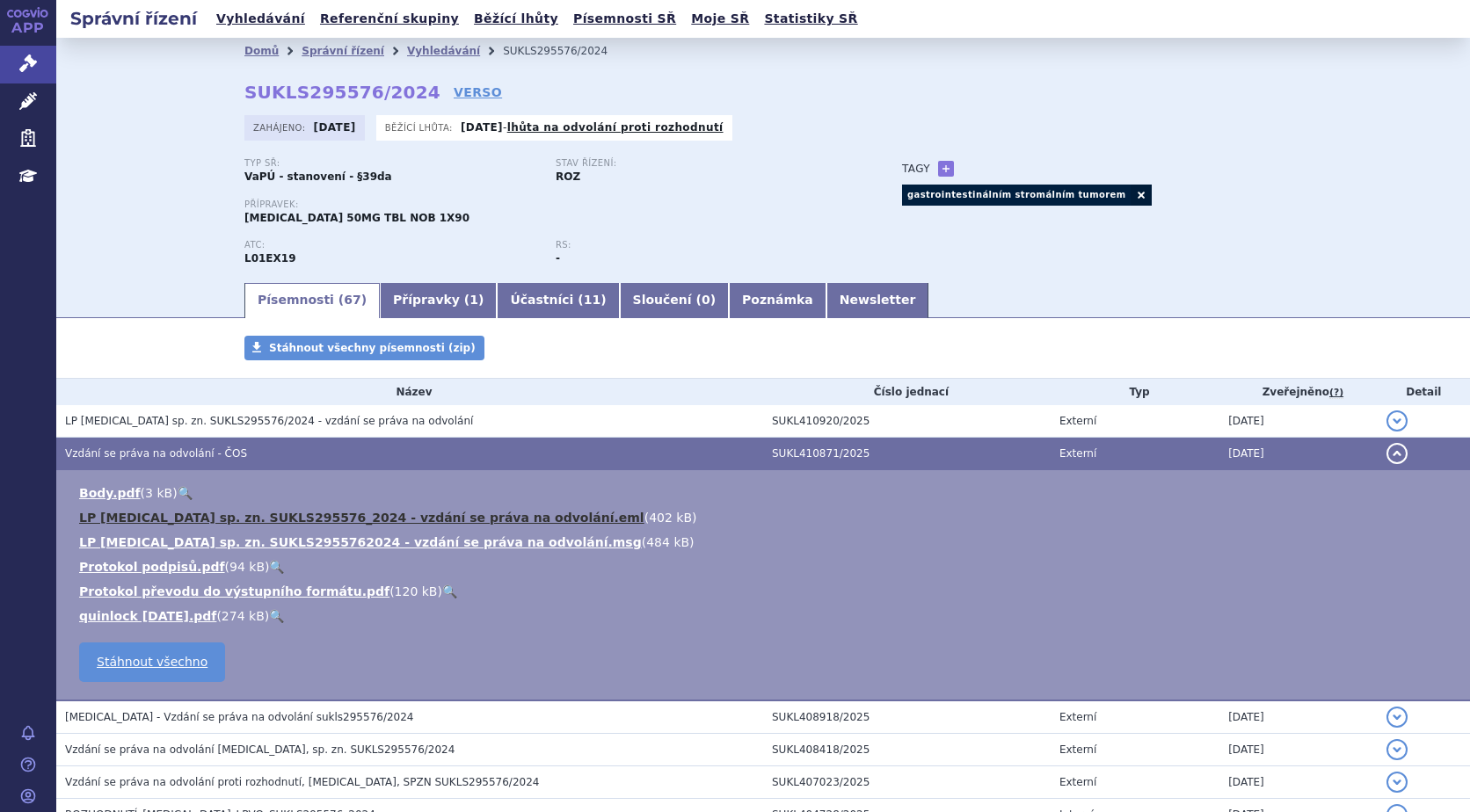
click at [409, 510] on link "LP QINLOCK sp. zn. SUKLS295576_2024 - vzdání se práva na odvolání.eml" at bounding box center [362, 517] width 565 height 14
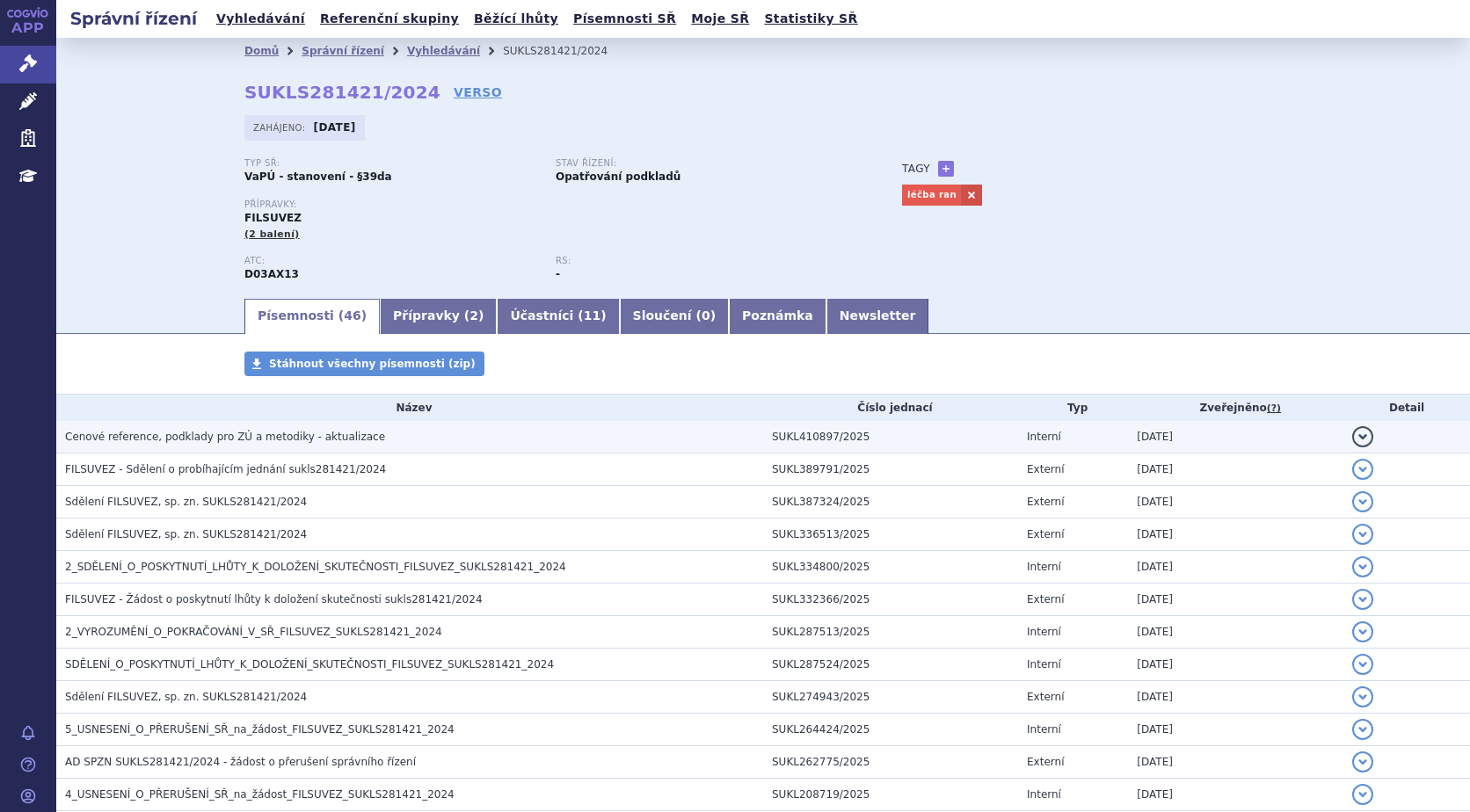
click at [1354, 436] on button "detail" at bounding box center [1363, 437] width 21 height 21
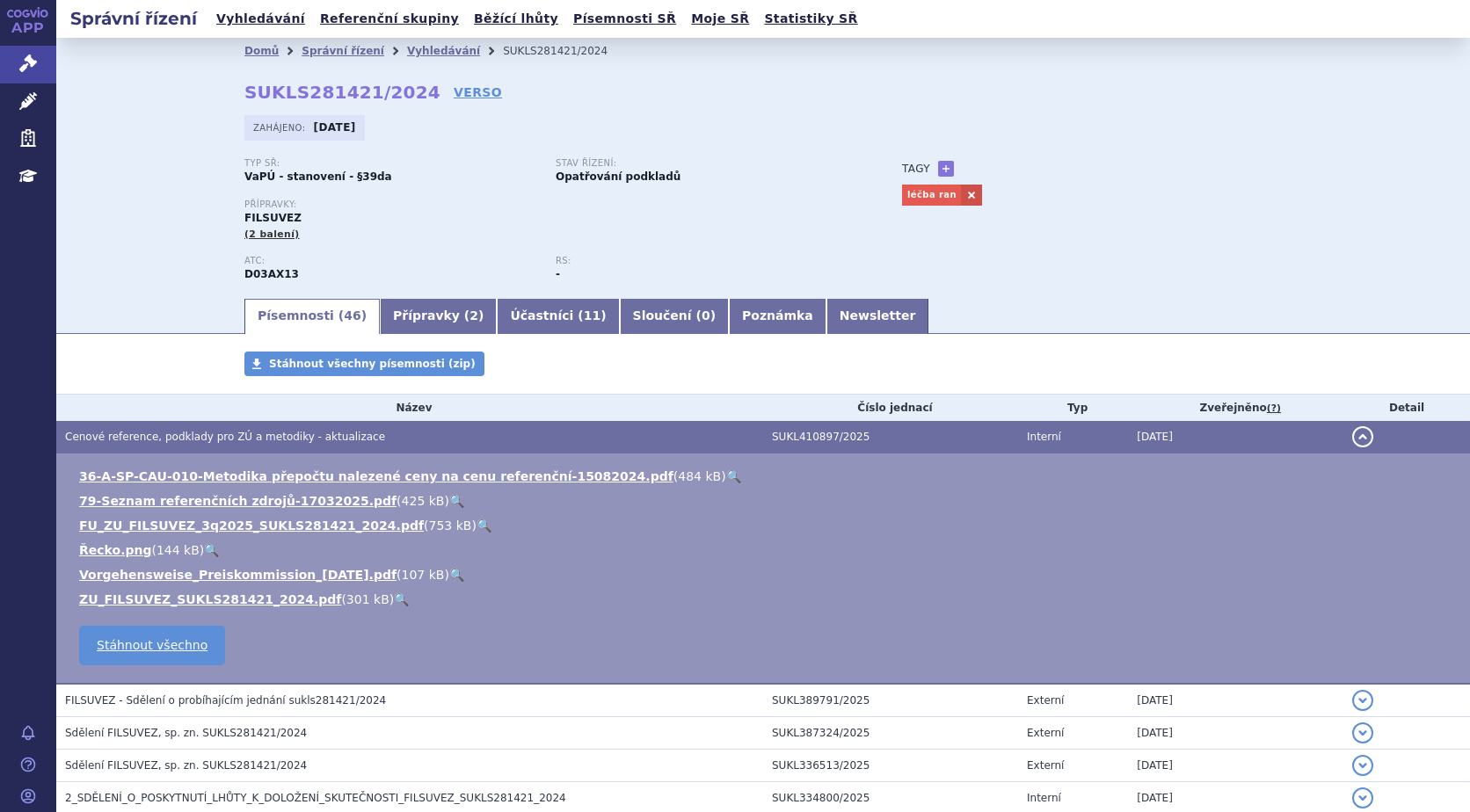
click at [394, 597] on link "🔍" at bounding box center [401, 599] width 15 height 14
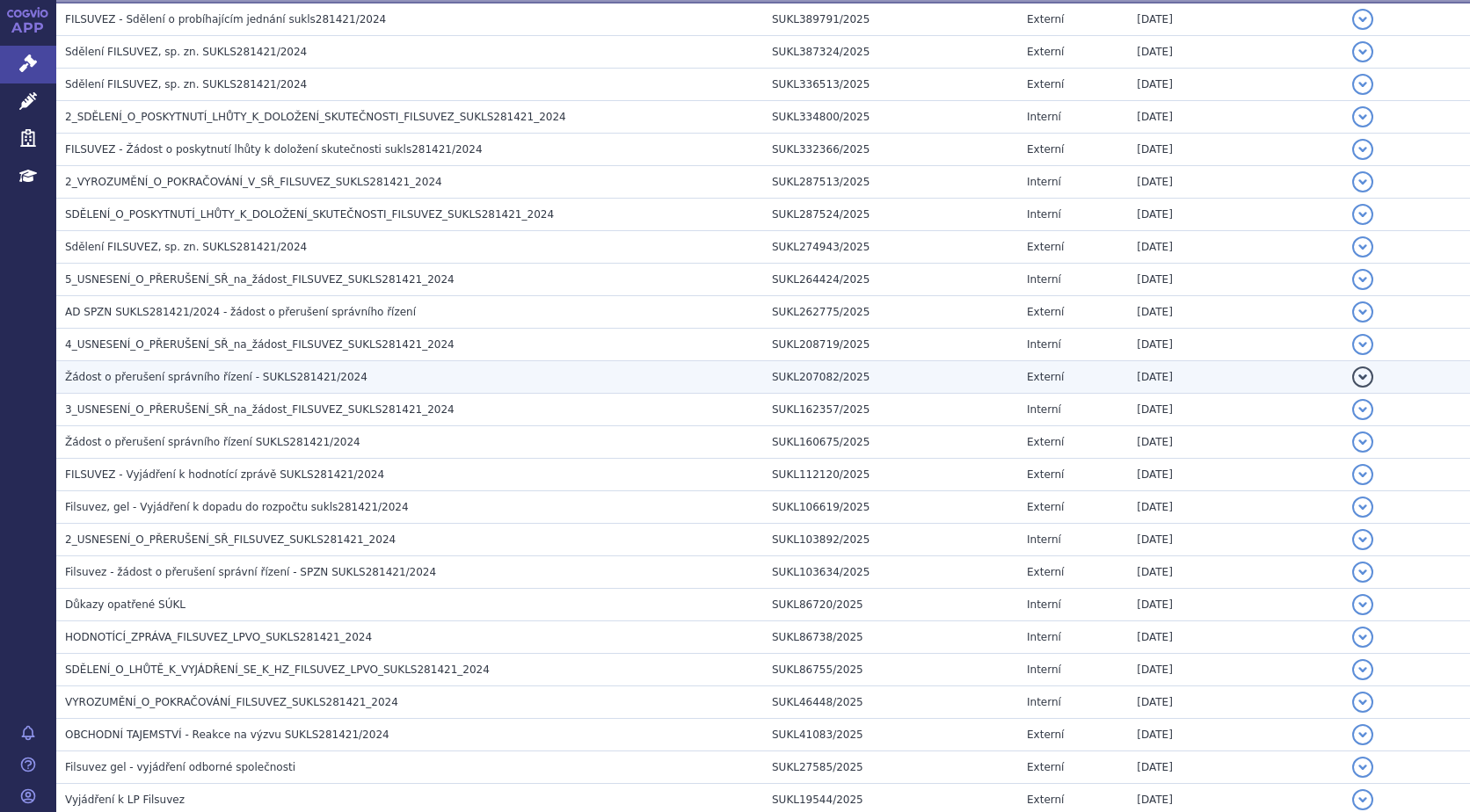
scroll to position [703, 0]
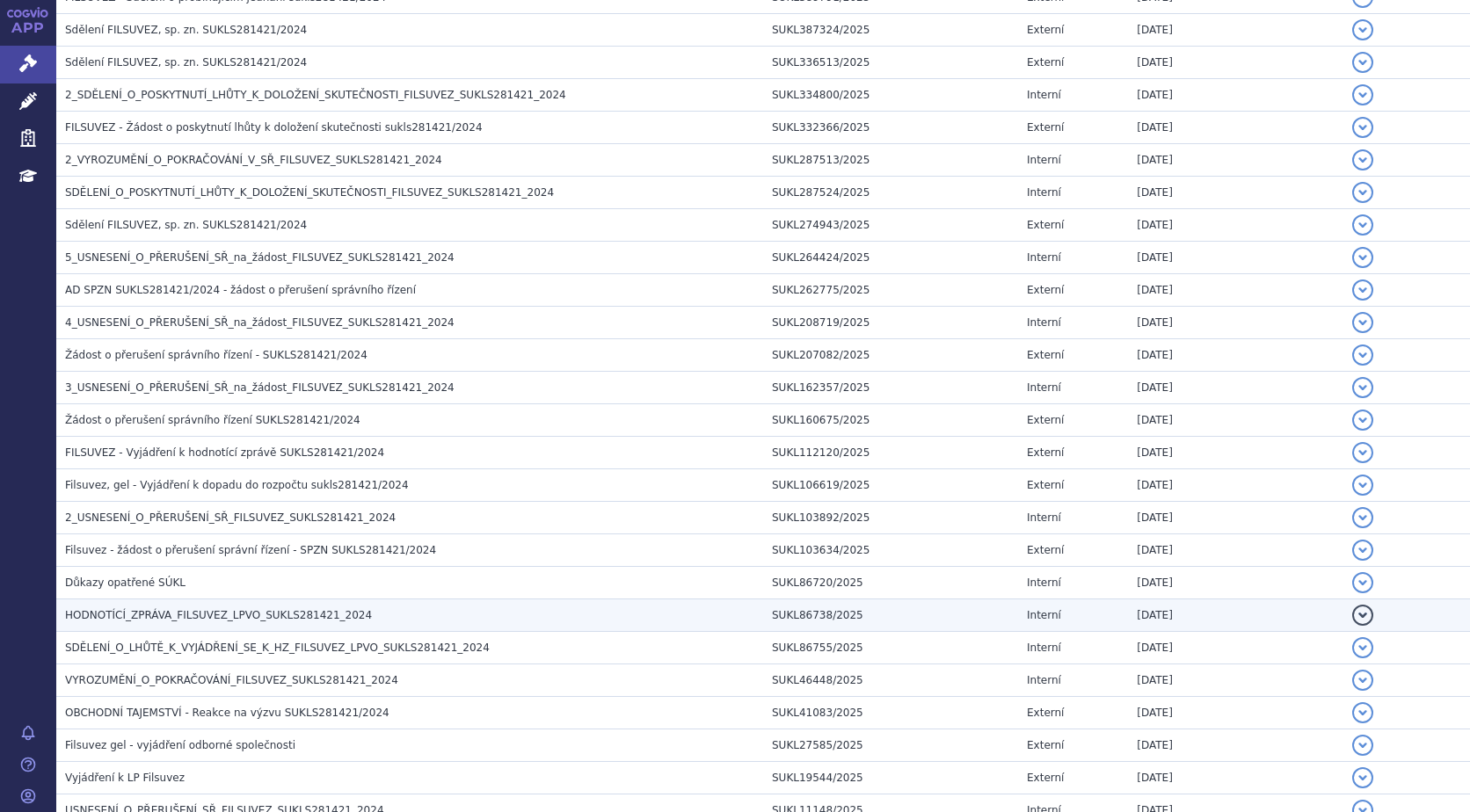
click at [1352, 616] on button "detail" at bounding box center [1363, 616] width 21 height 21
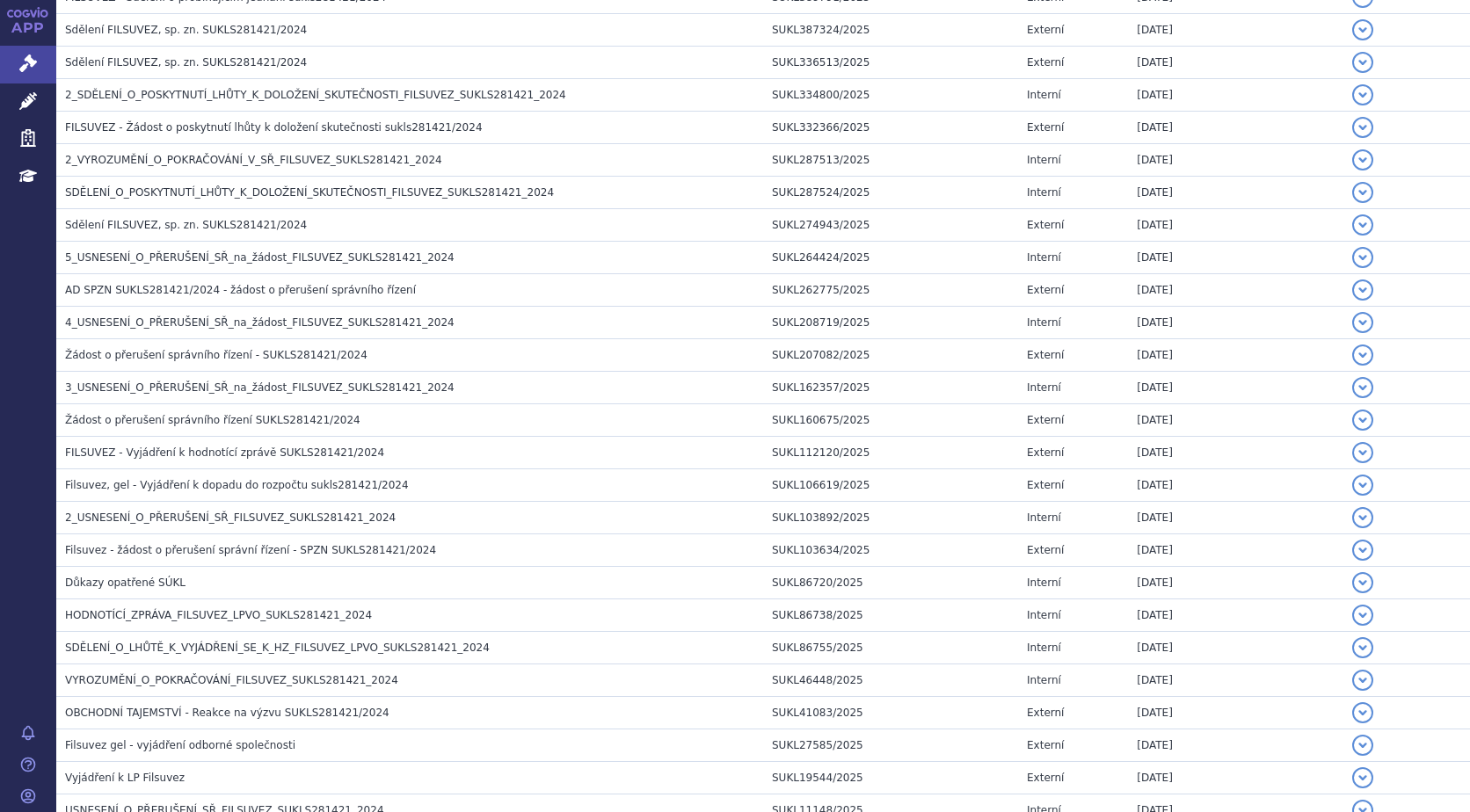
scroll to position [472, 0]
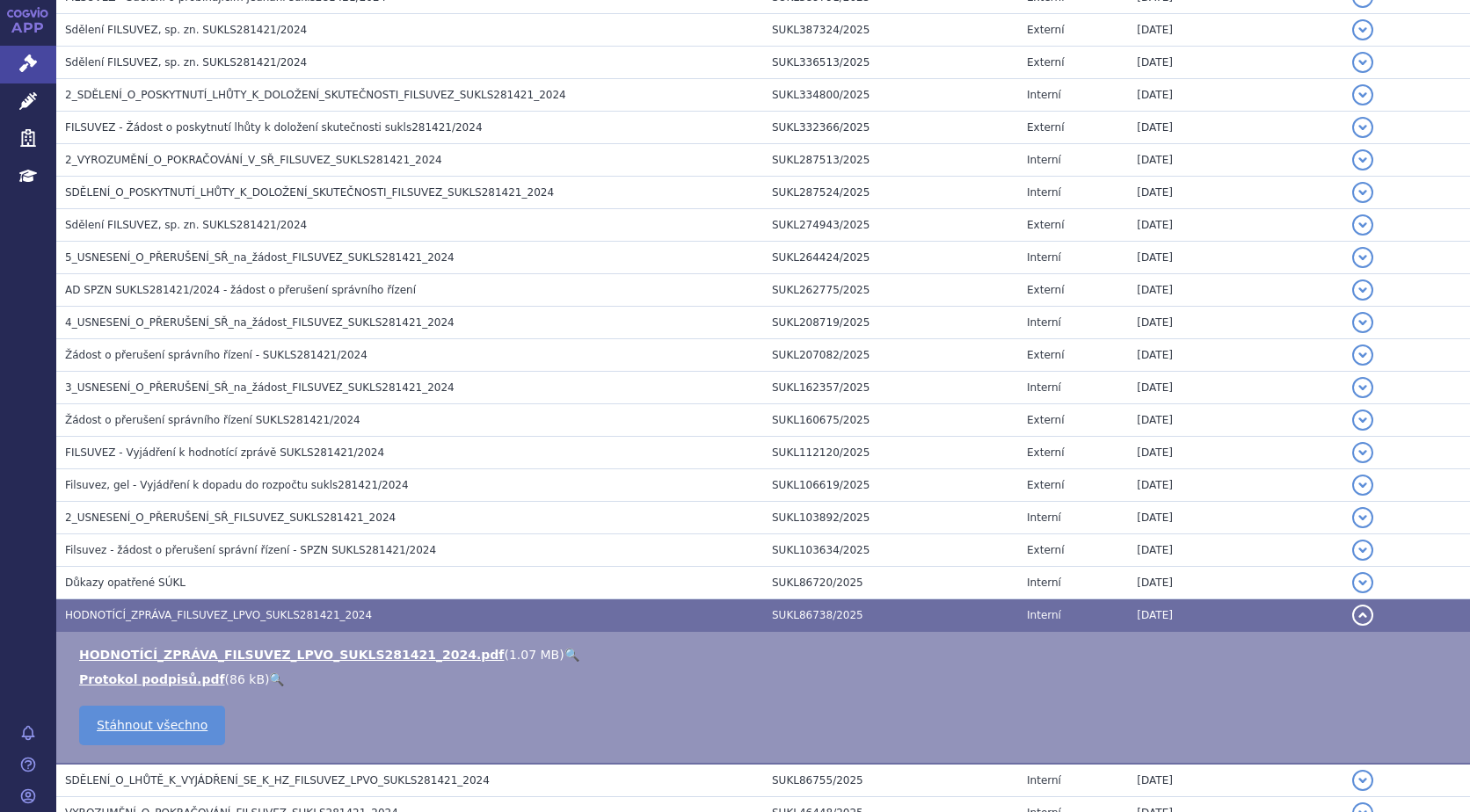
click at [564, 651] on link "🔍" at bounding box center [572, 655] width 15 height 14
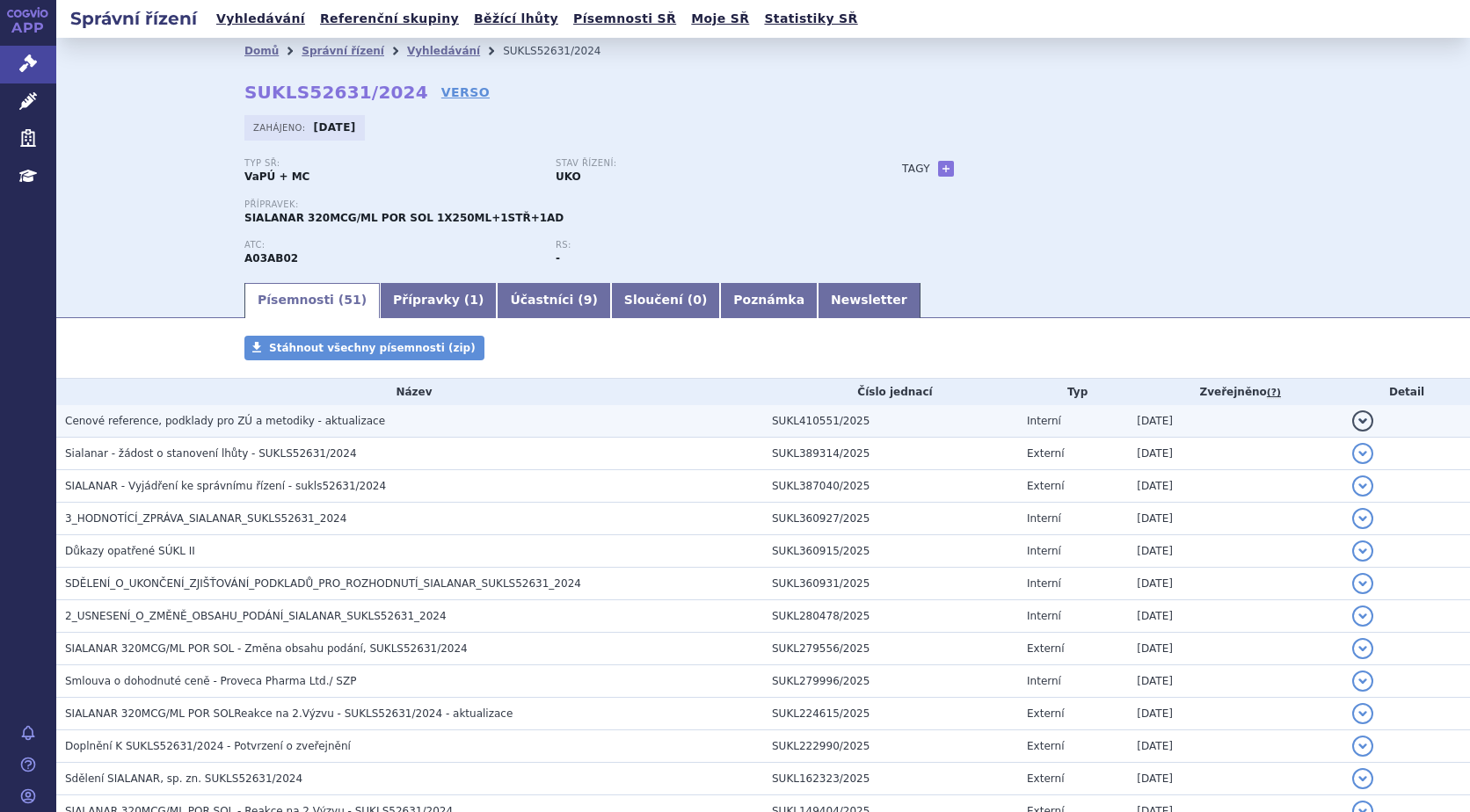
click at [1353, 421] on button "detail" at bounding box center [1363, 421] width 21 height 21
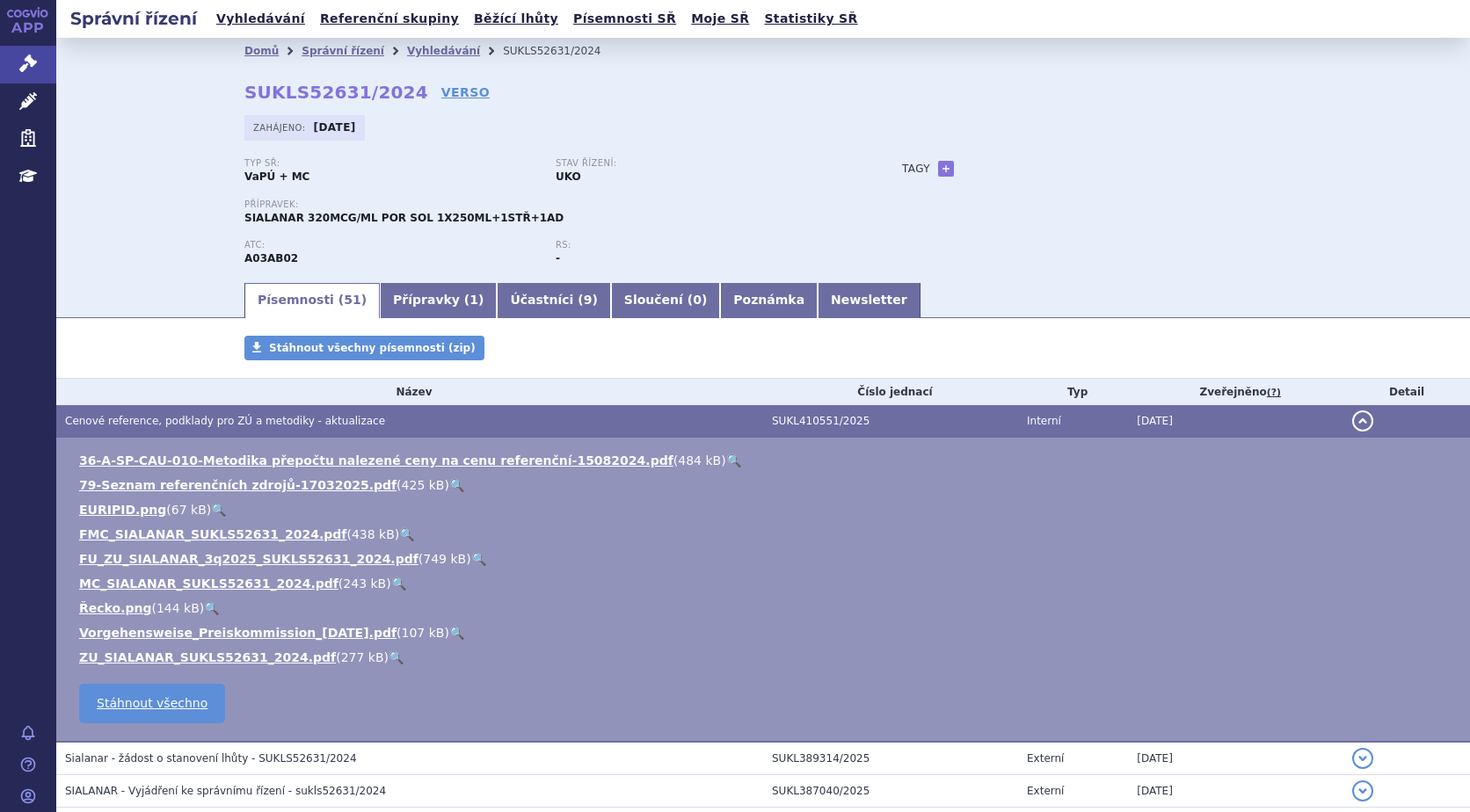
click at [389, 657] on link "🔍" at bounding box center [396, 657] width 15 height 14
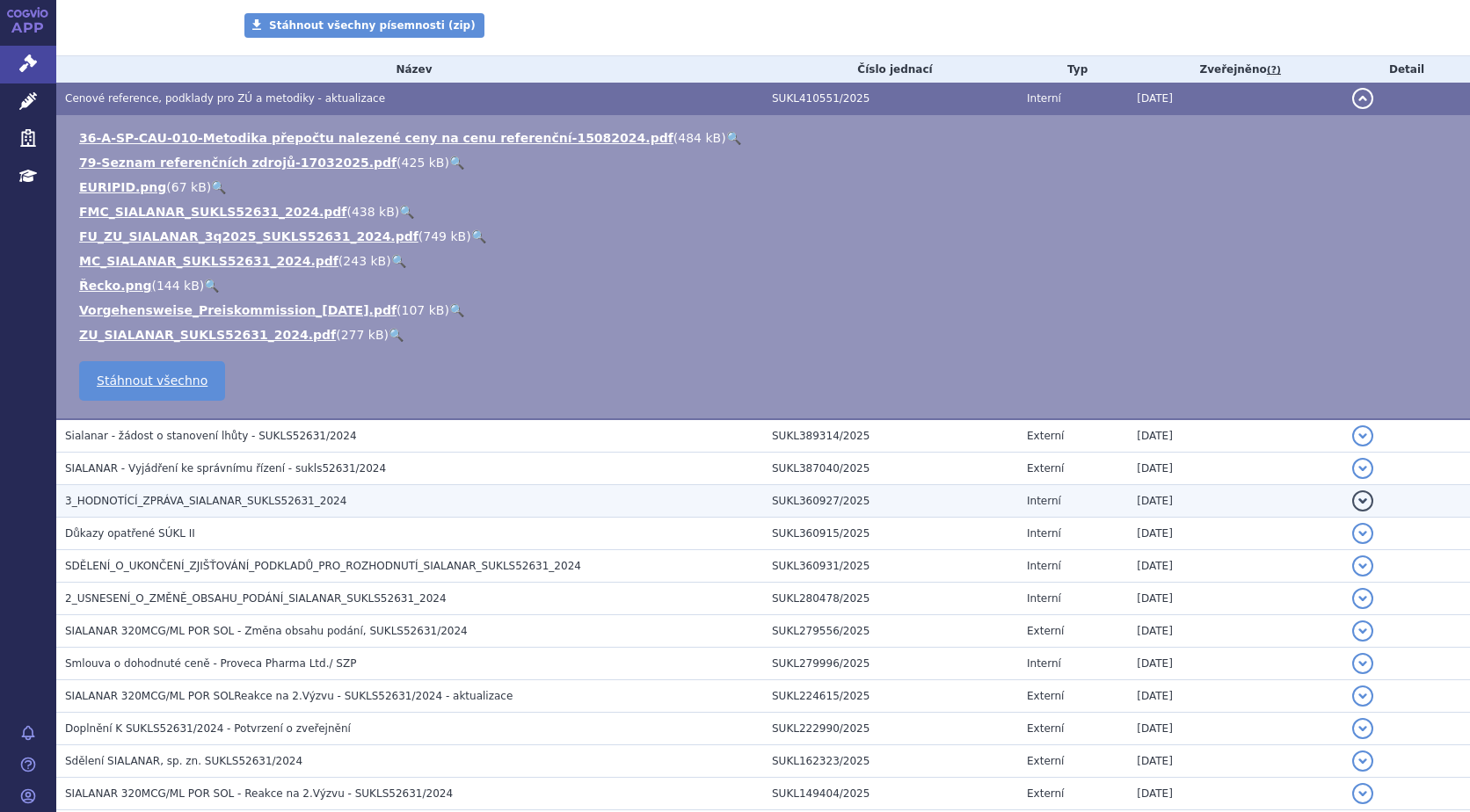
scroll to position [351, 0]
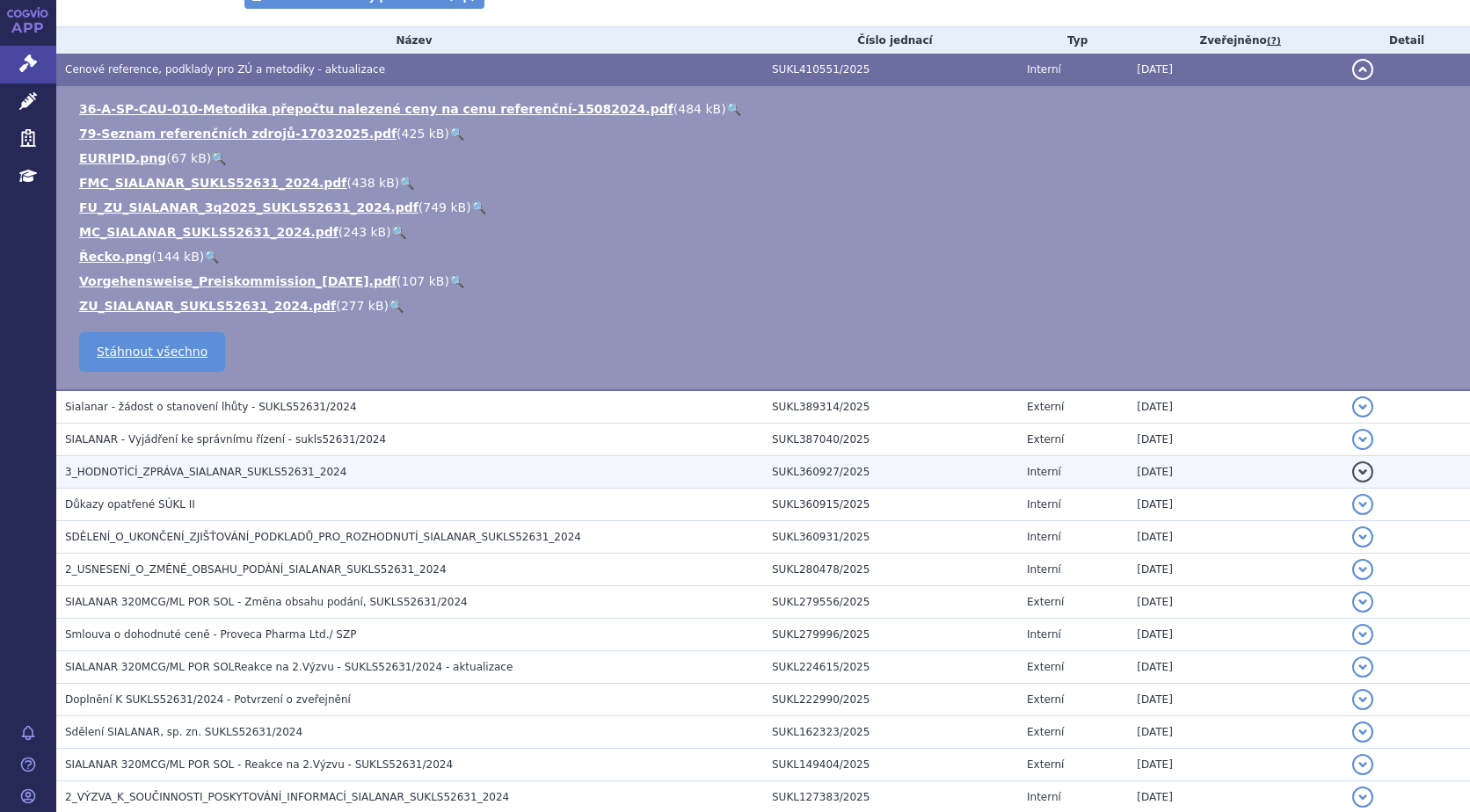
click at [1352, 472] on button "detail" at bounding box center [1363, 472] width 21 height 21
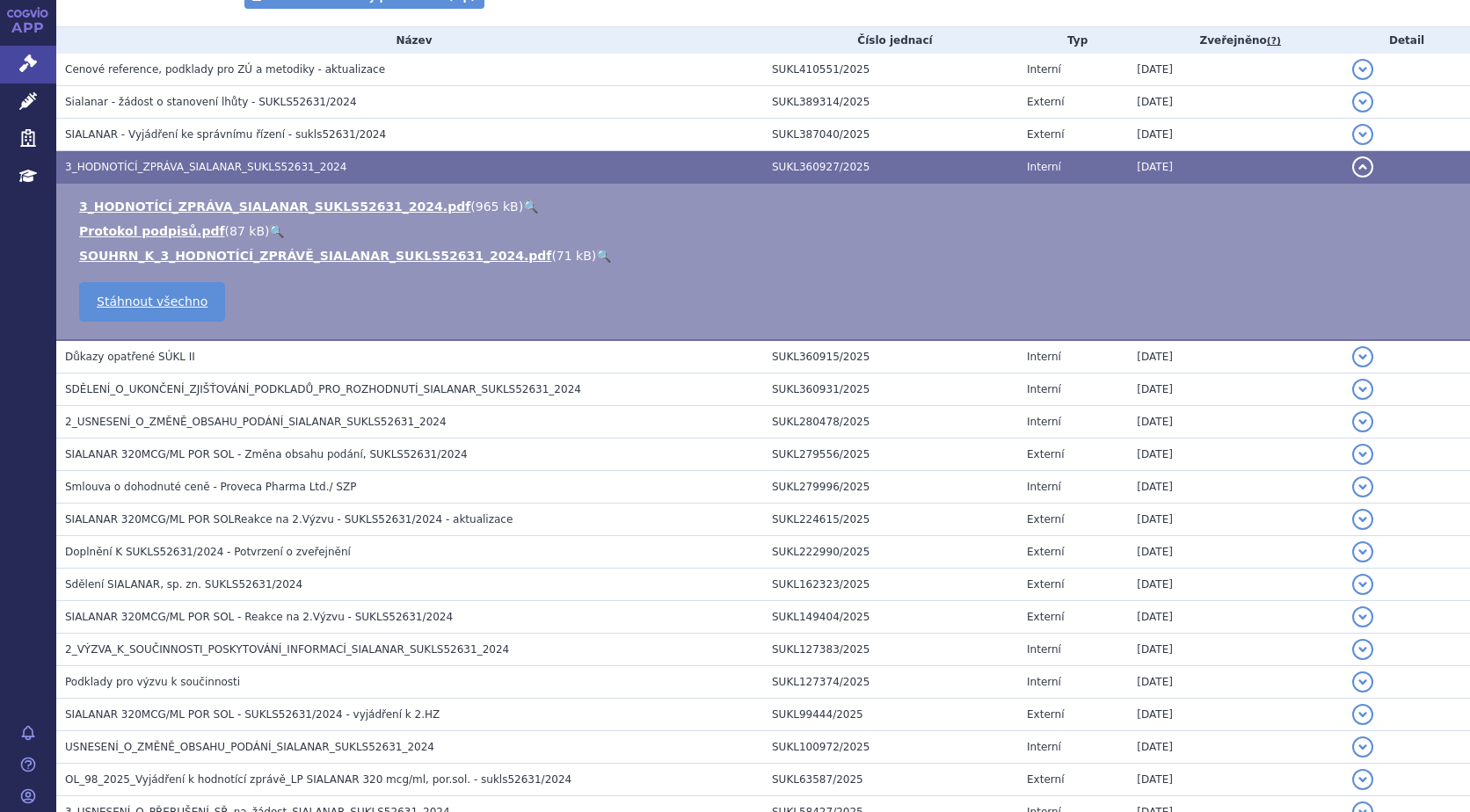
click at [523, 199] on link "🔍" at bounding box center [531, 206] width 15 height 14
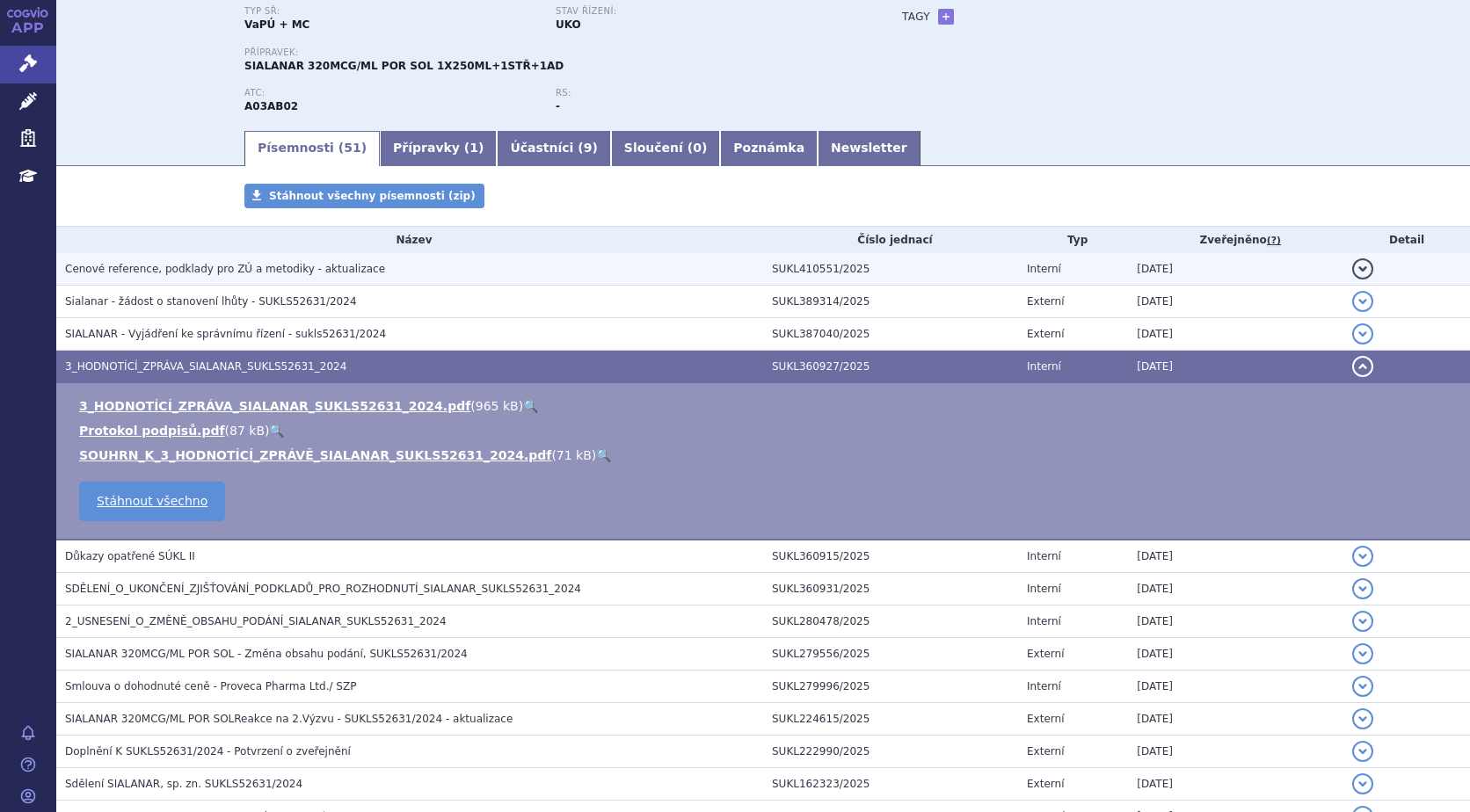
scroll to position [88, 0]
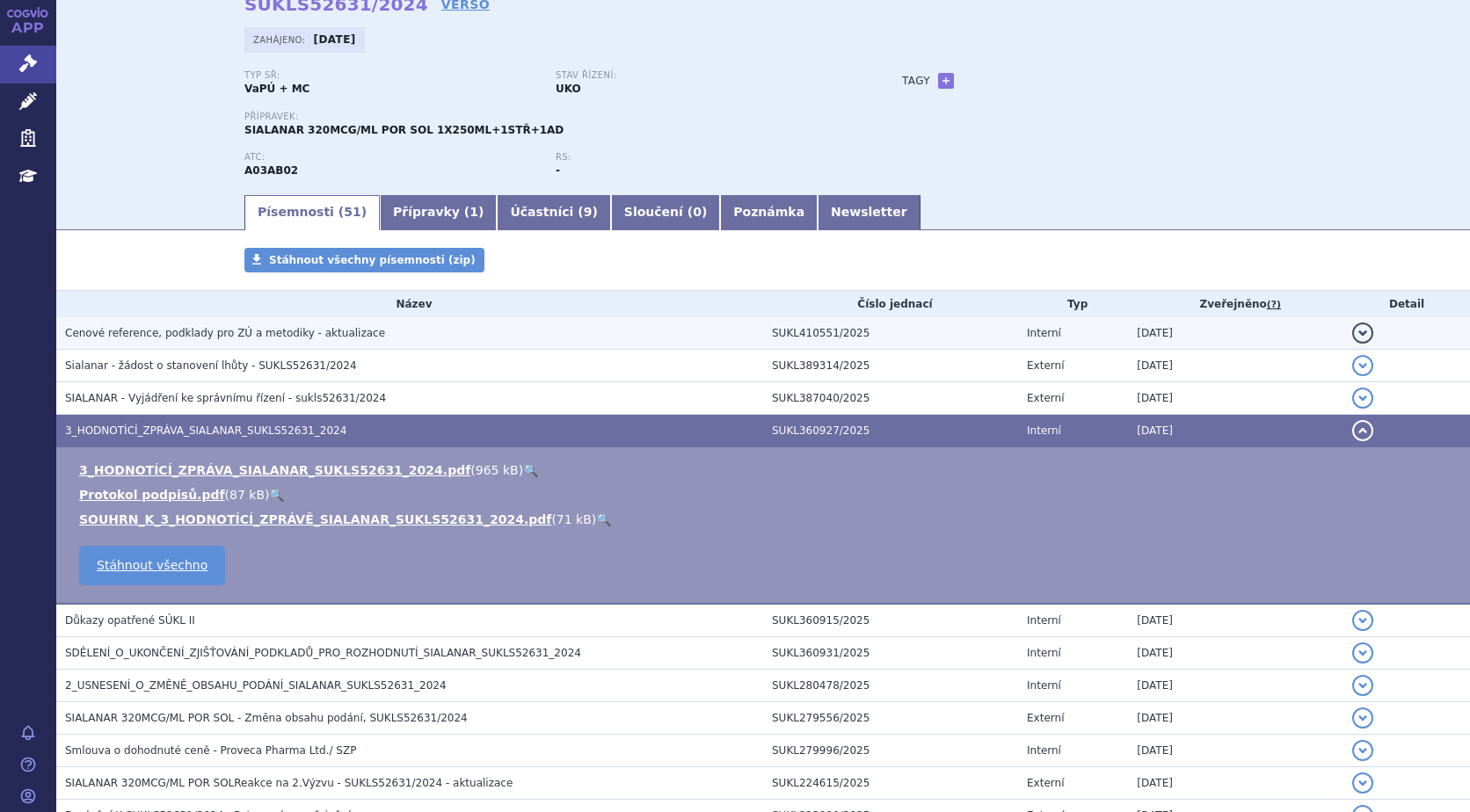
click at [1353, 329] on button "detail" at bounding box center [1363, 333] width 21 height 21
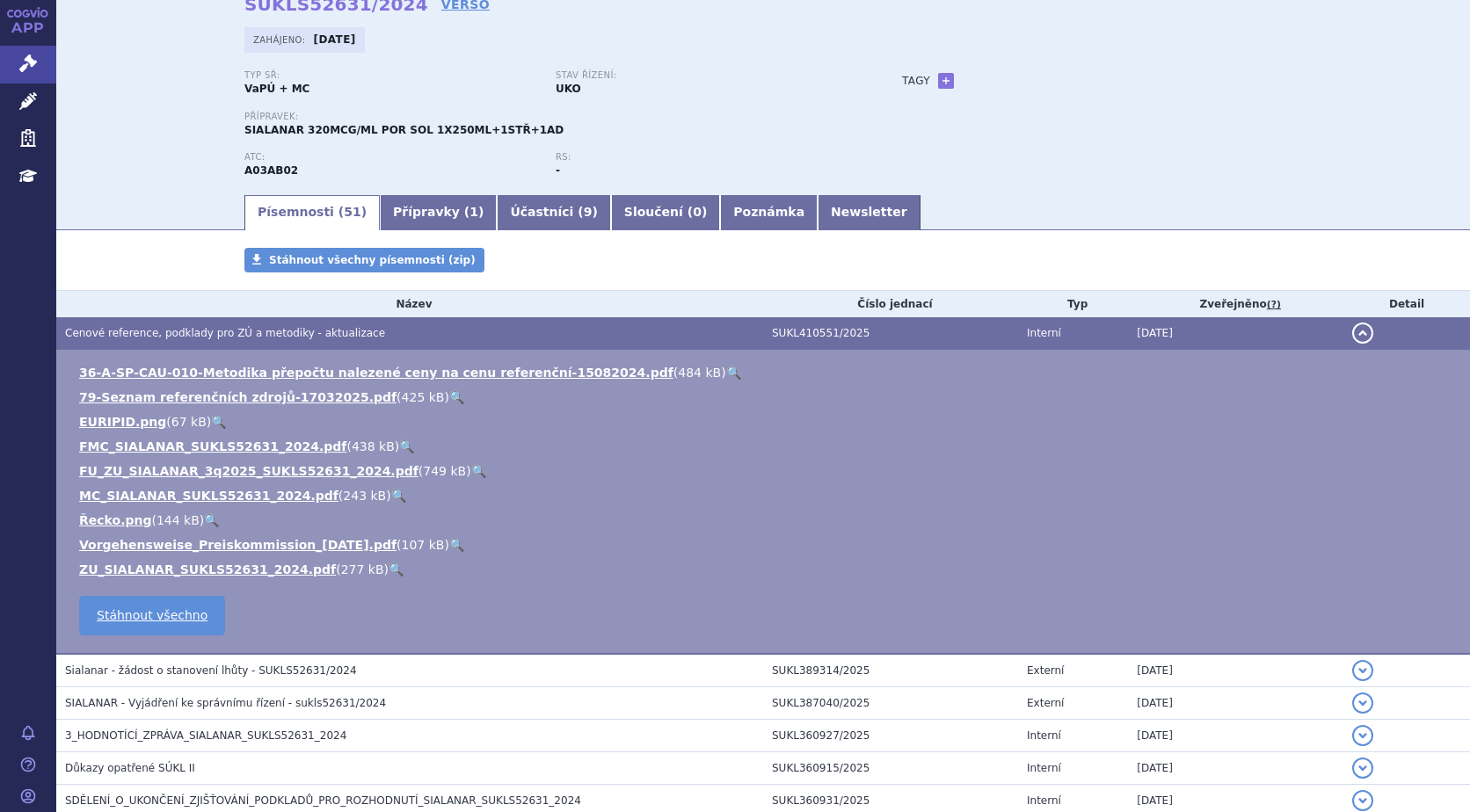
click at [391, 492] on link "🔍" at bounding box center [398, 495] width 15 height 14
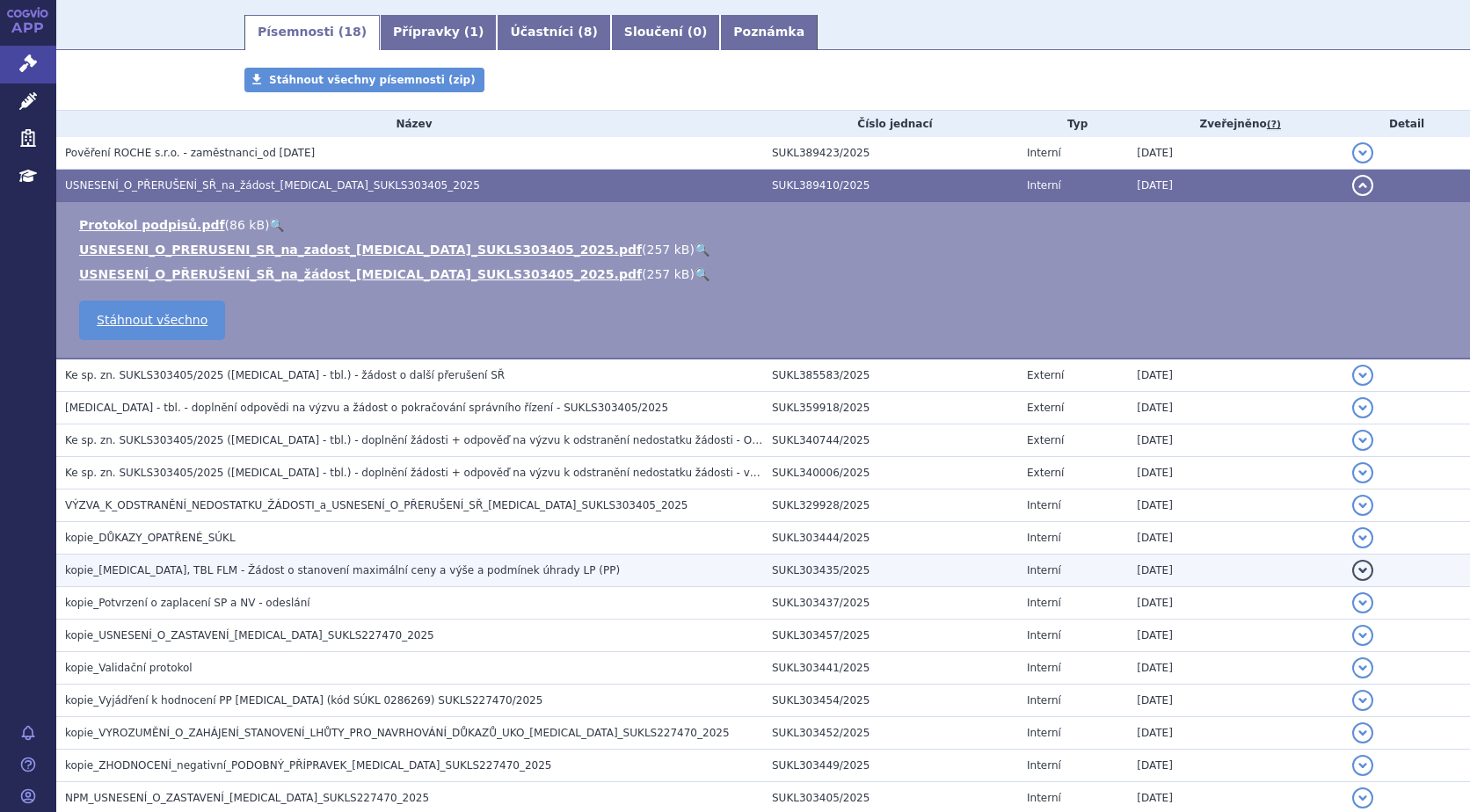
scroll to position [262, 0]
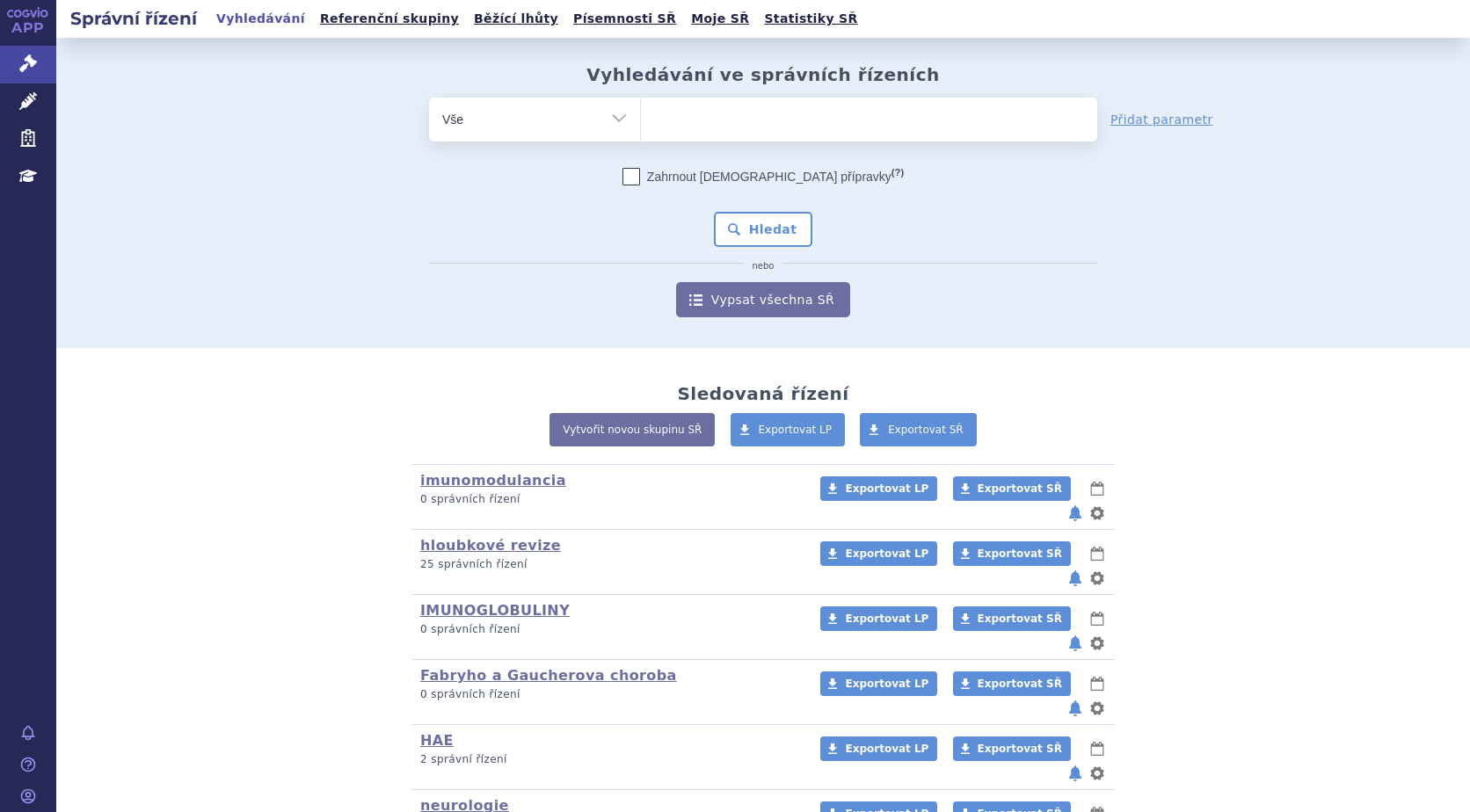
scroll to position [156, 0]
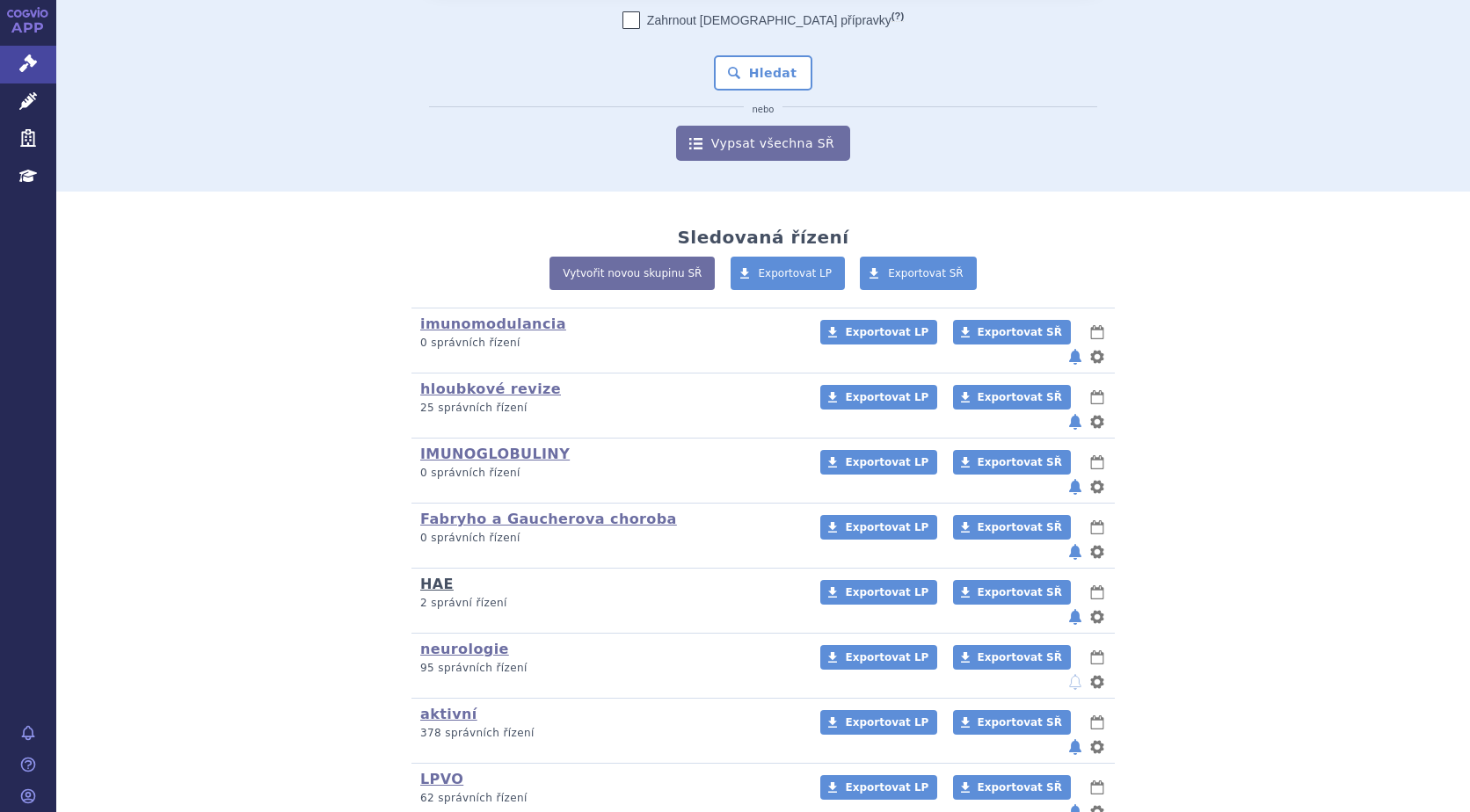
click at [427, 575] on link "HAE" at bounding box center [437, 583] width 34 height 16
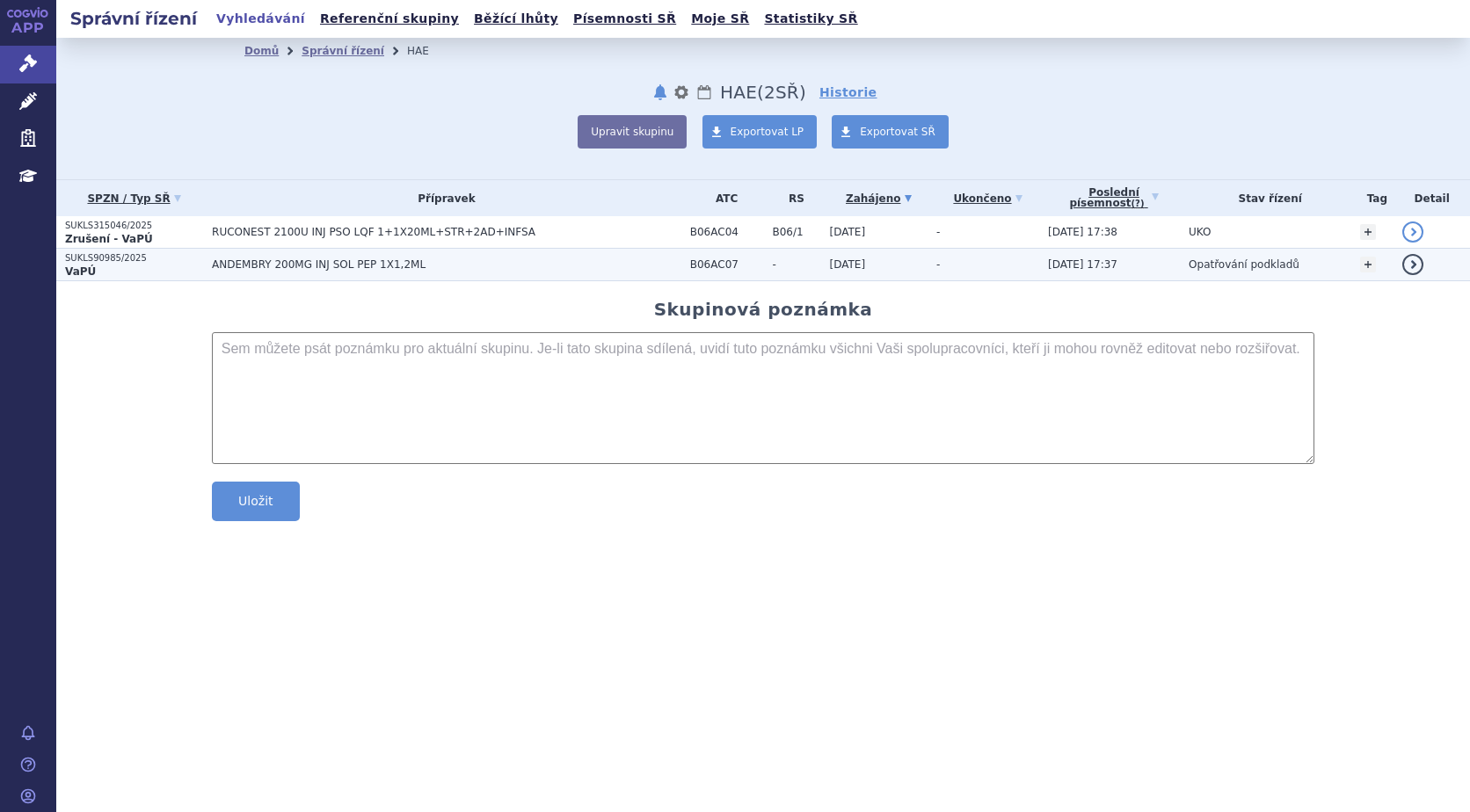
click at [257, 268] on span "ANDEMBRY 200MG INJ SOL PEP 1X1,2ML" at bounding box center [431, 264] width 440 height 12
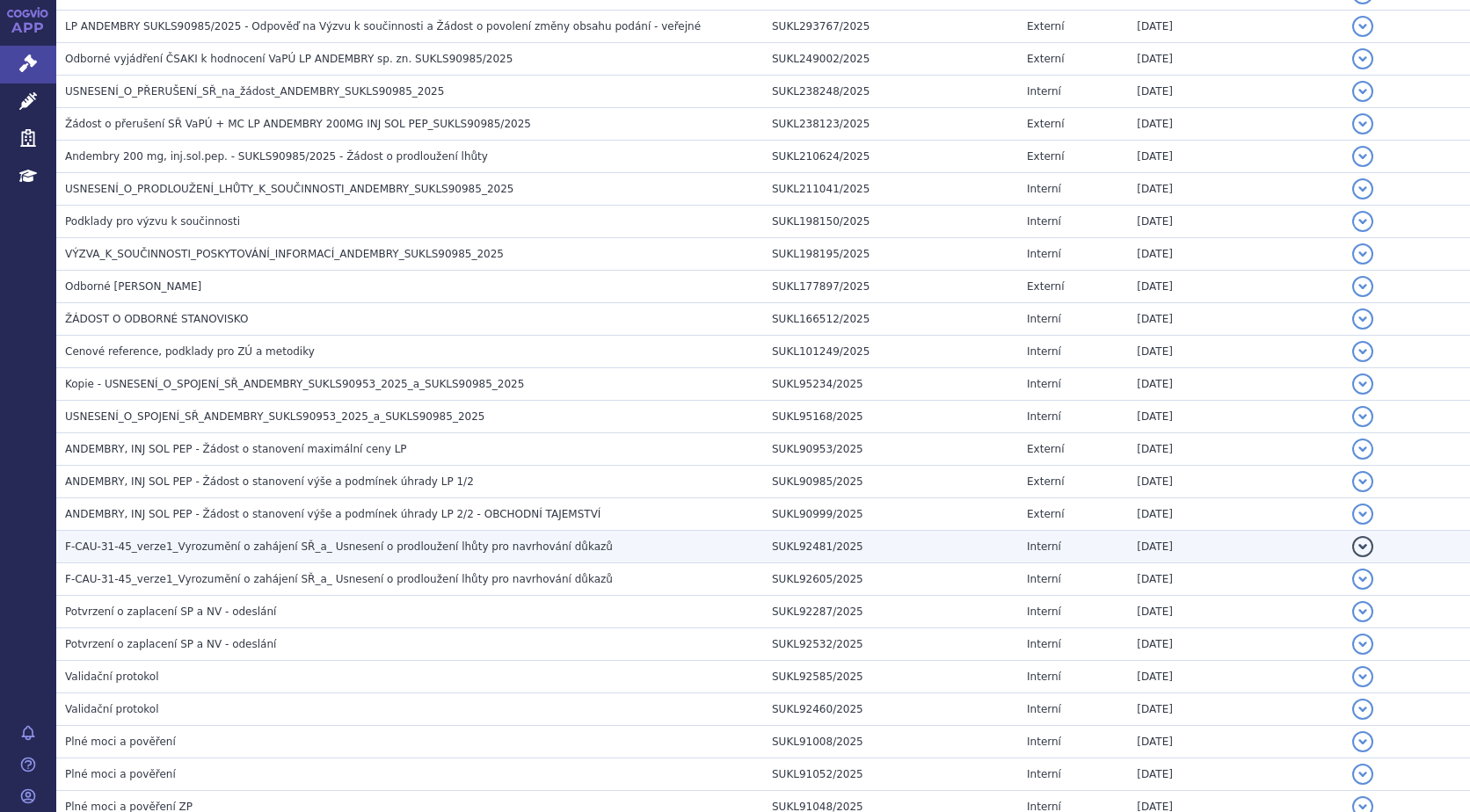
scroll to position [674, 0]
